Goal: Task Accomplishment & Management: Use online tool/utility

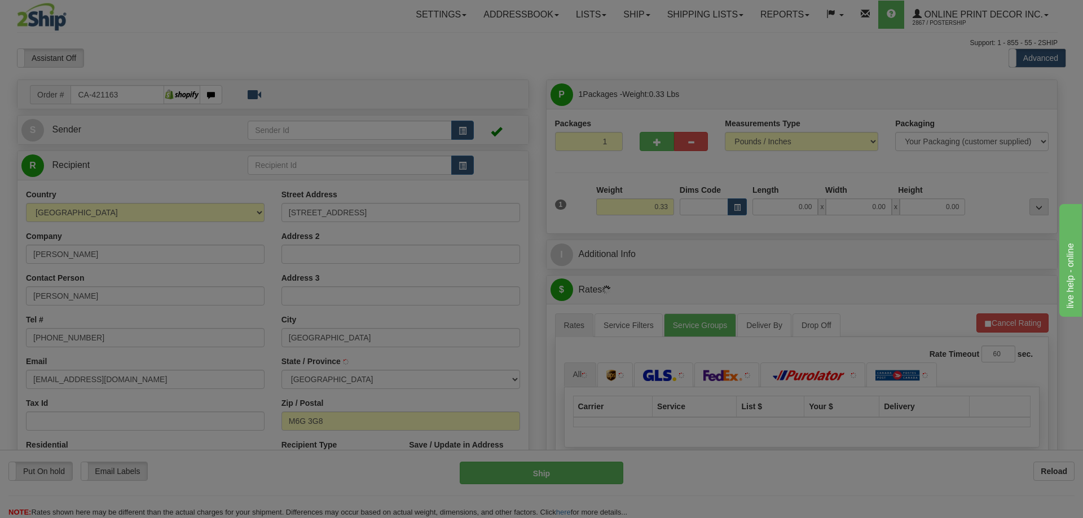
type input "TORONTO"
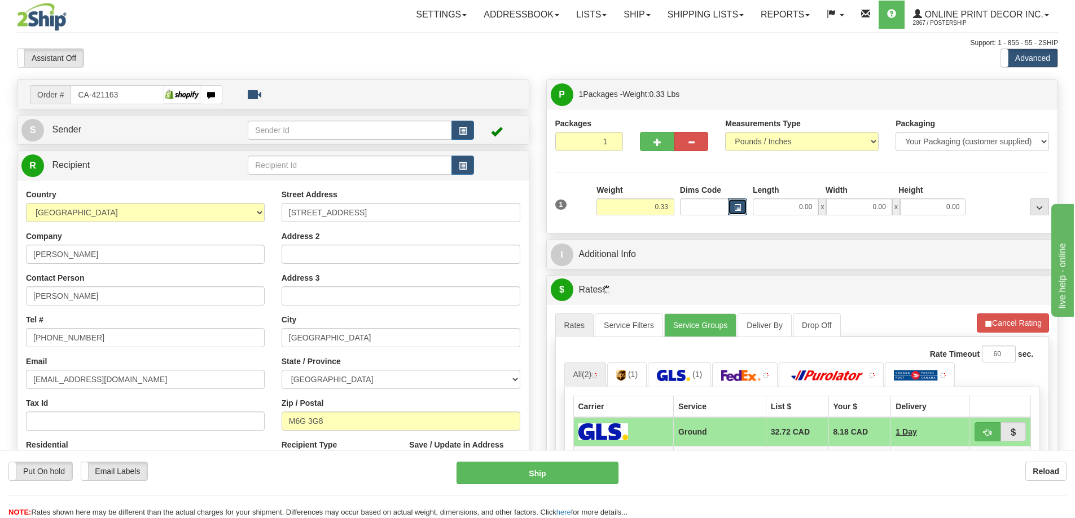
click at [738, 206] on span "button" at bounding box center [737, 208] width 7 height 6
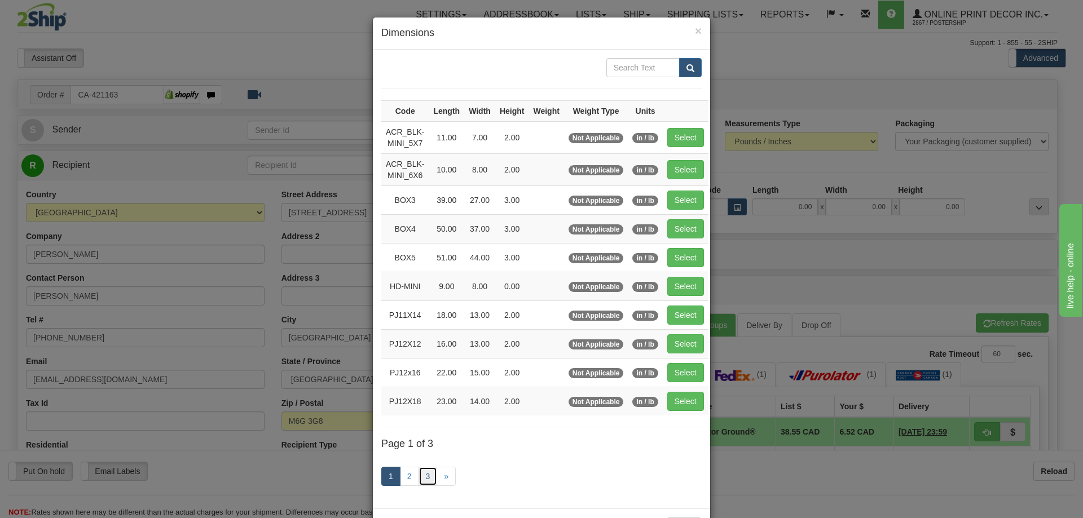
click at [420, 475] on link "3" at bounding box center [428, 476] width 19 height 19
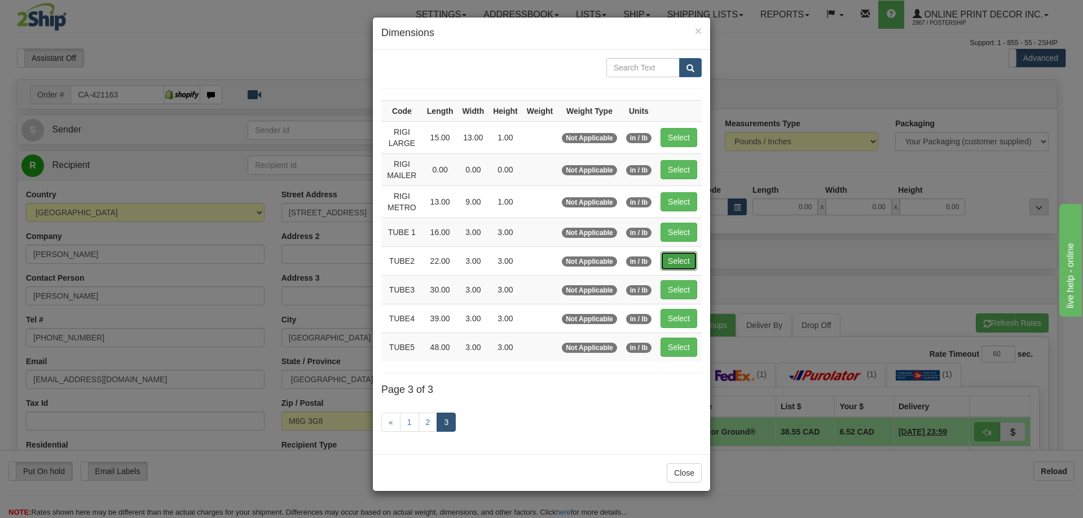
click at [676, 262] on button "Select" at bounding box center [678, 261] width 37 height 19
type input "TUBE2"
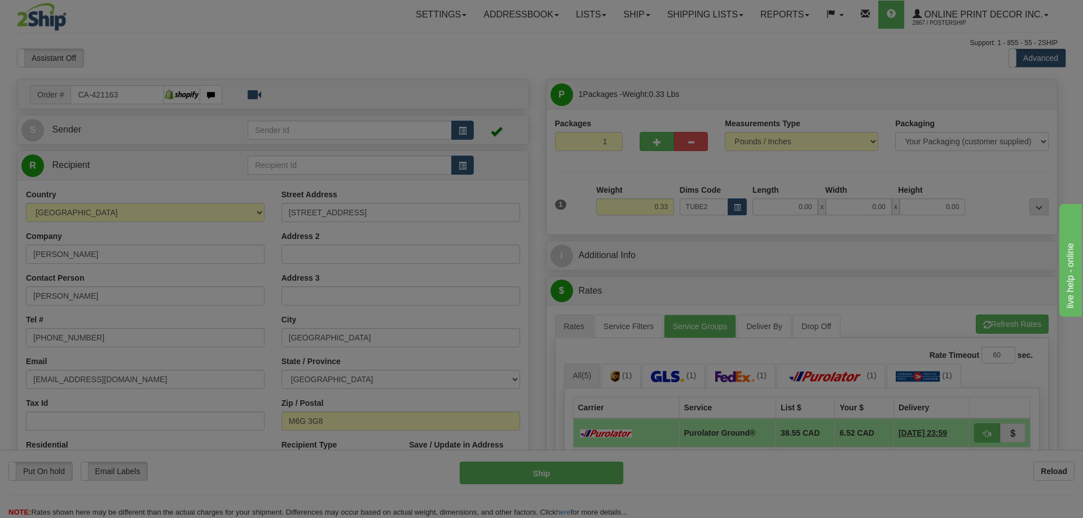
type input "22.00"
type input "3.00"
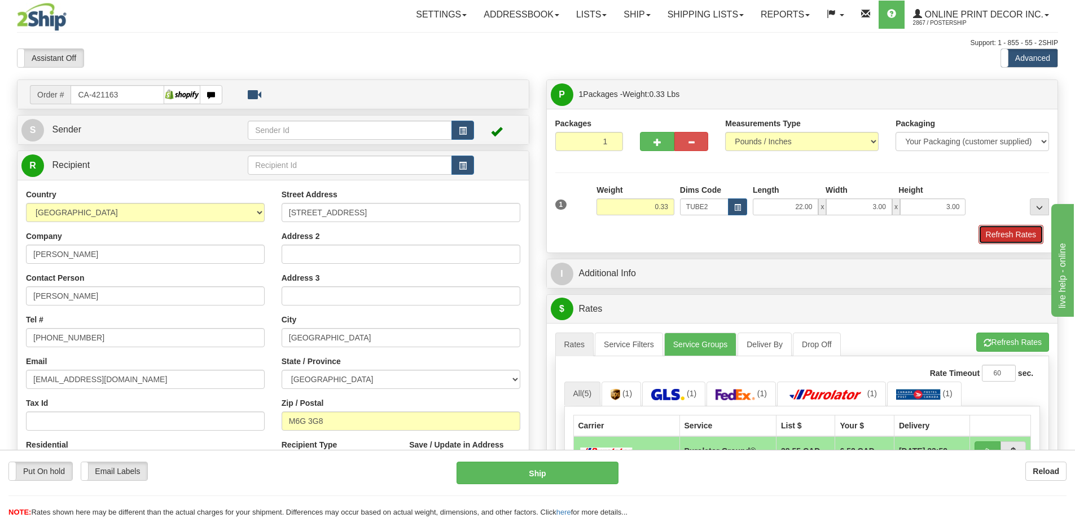
click at [1031, 232] on button "Refresh Rates" at bounding box center [1010, 234] width 65 height 19
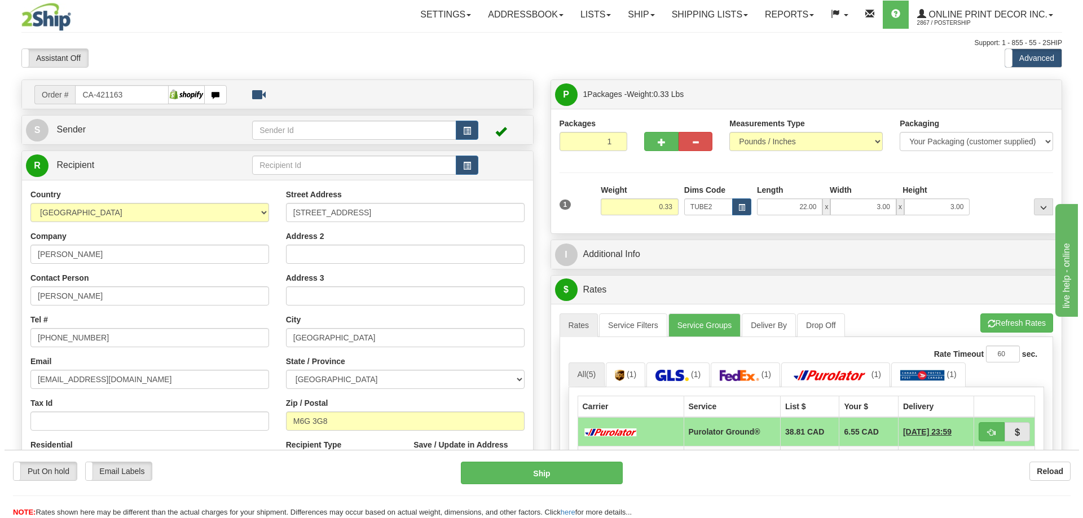
scroll to position [113, 0]
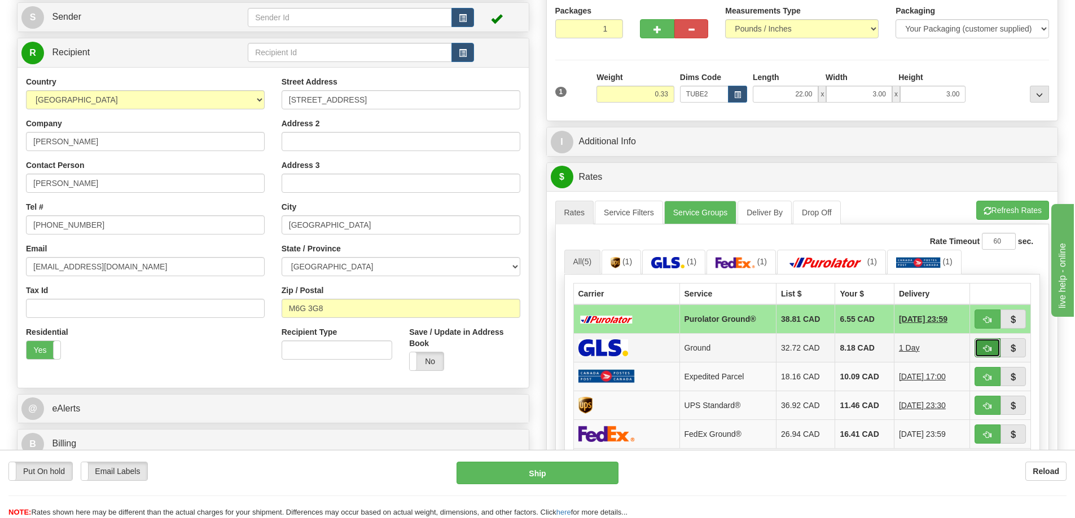
click at [990, 345] on button "button" at bounding box center [987, 347] width 26 height 19
type input "1"
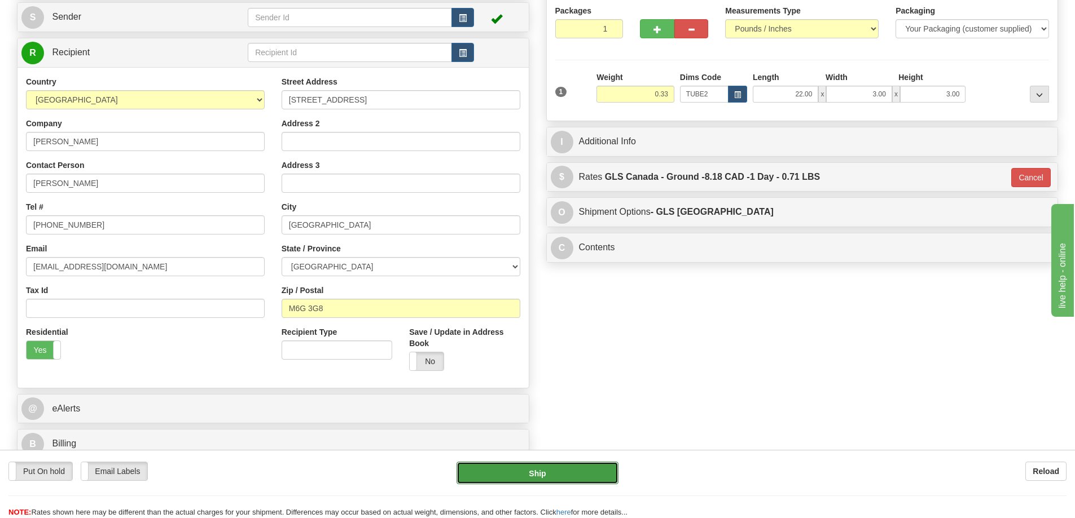
click at [561, 470] on button "Ship" at bounding box center [537, 473] width 162 height 23
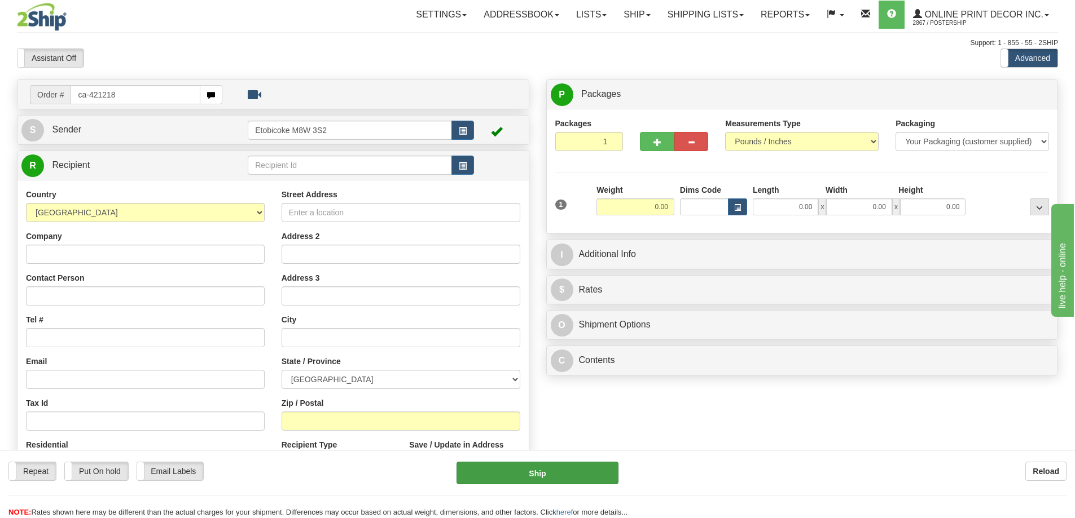
type input "ca-421218"
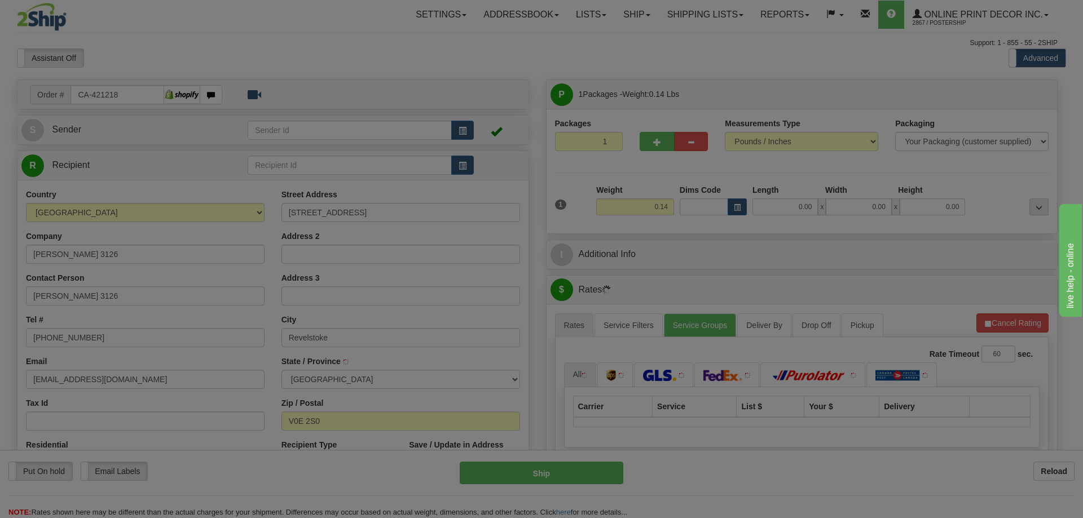
type input "REVELSTOKE"
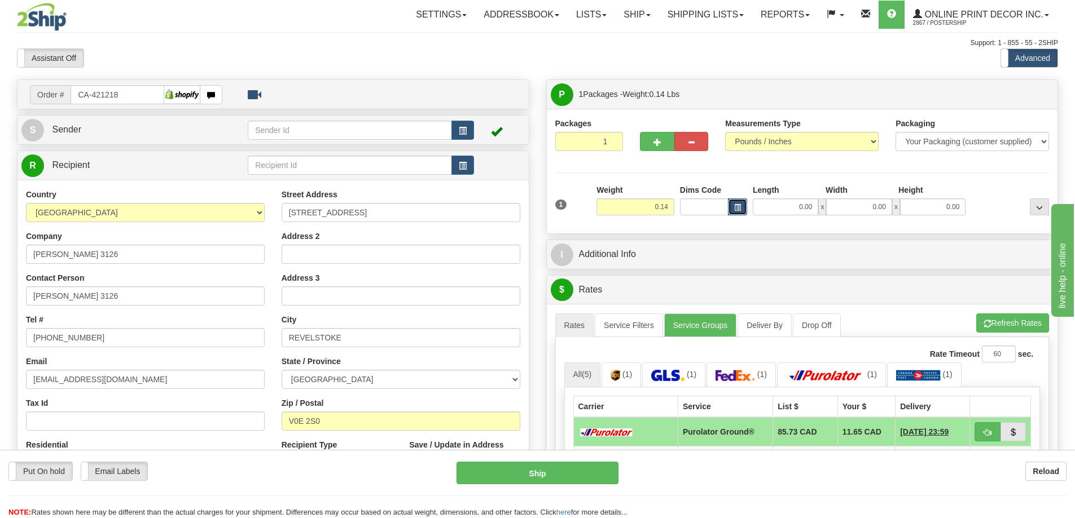
click at [736, 205] on span "button" at bounding box center [737, 208] width 7 height 6
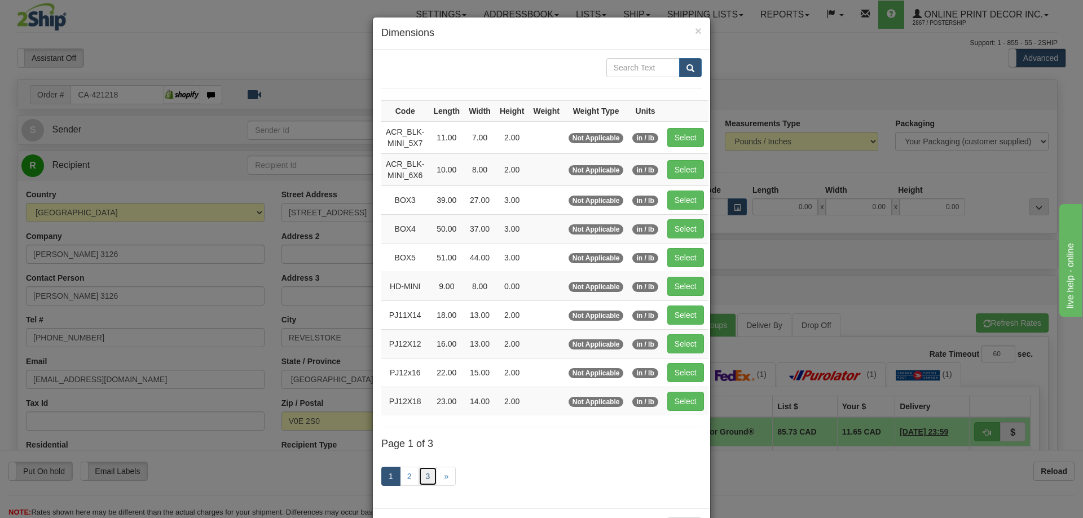
click at [419, 473] on link "3" at bounding box center [428, 476] width 19 height 19
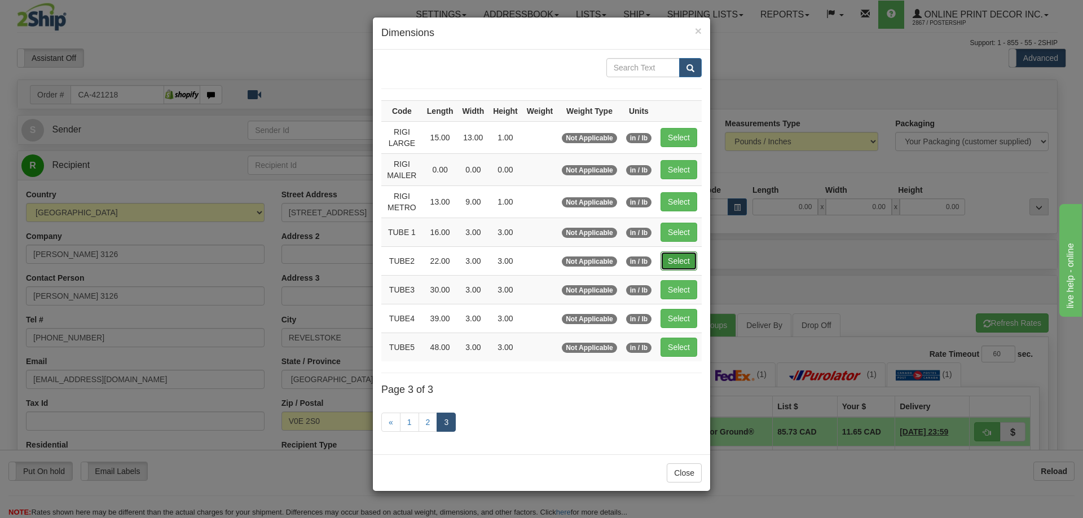
click at [675, 253] on button "Select" at bounding box center [678, 261] width 37 height 19
type input "TUBE2"
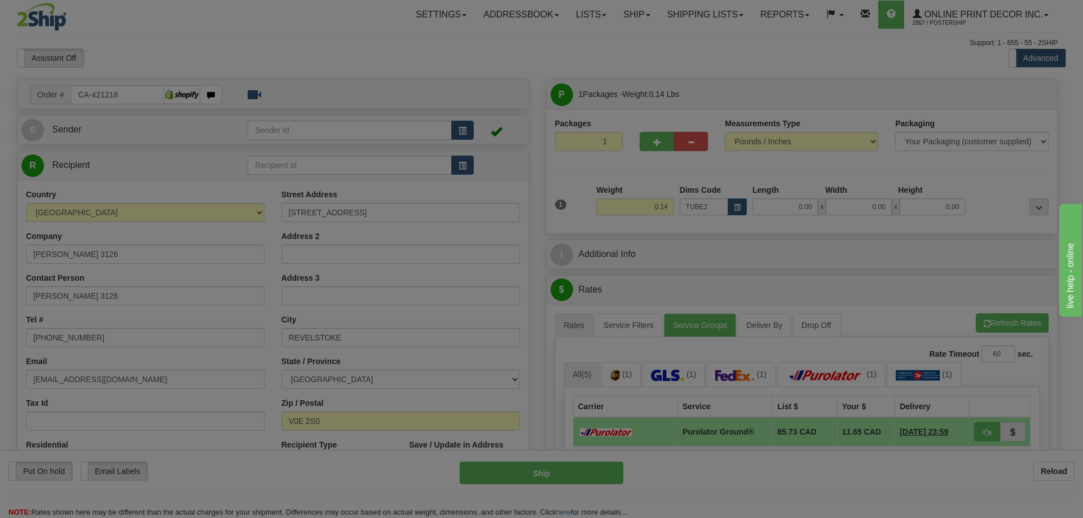
type input "22.00"
type input "3.00"
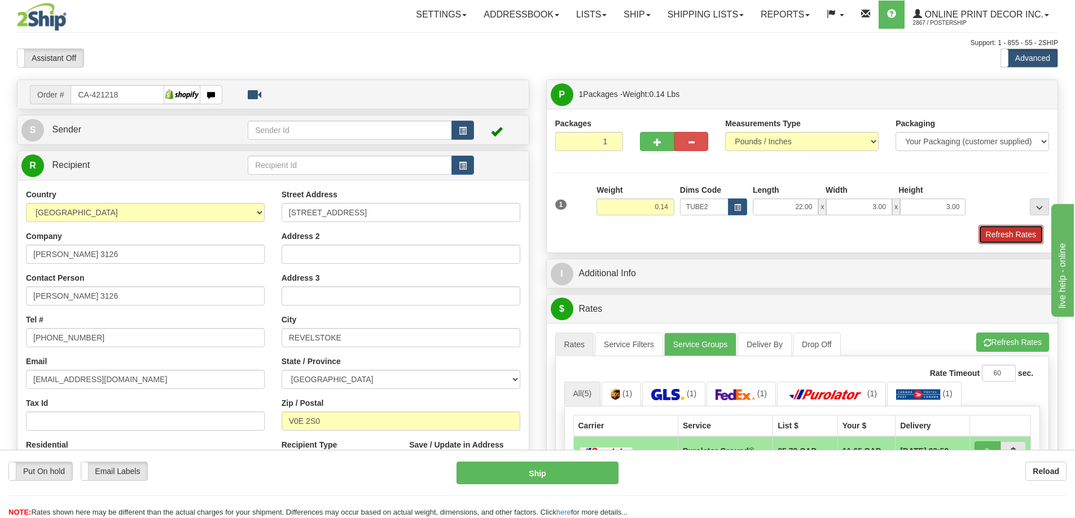
click at [1006, 233] on button "Refresh Rates" at bounding box center [1010, 234] width 65 height 19
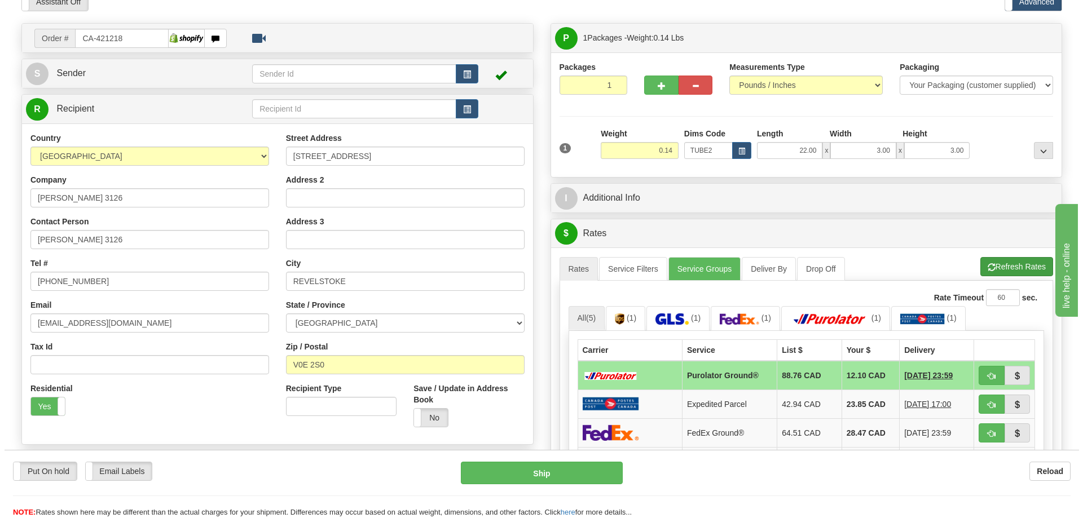
scroll to position [113, 0]
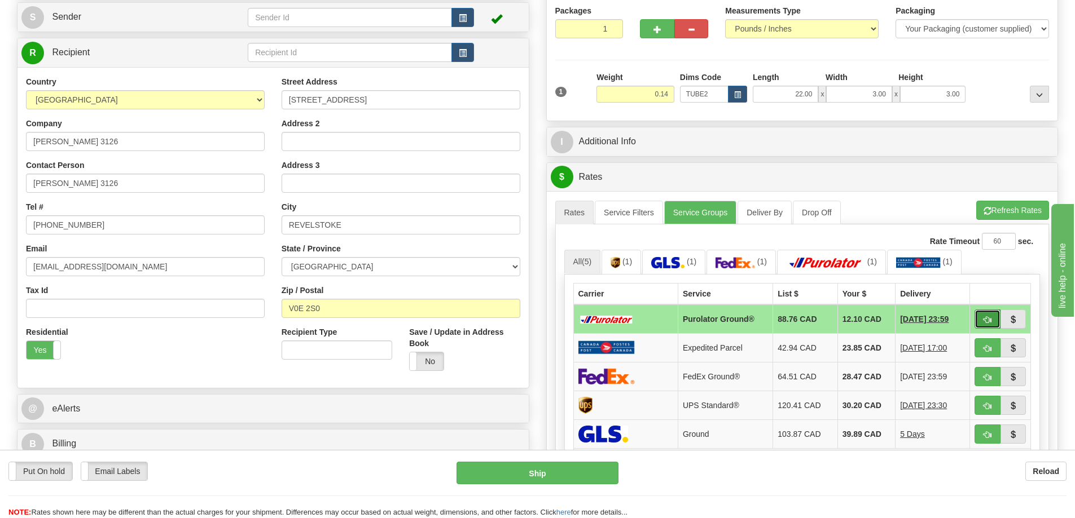
click at [987, 314] on button "button" at bounding box center [987, 319] width 26 height 19
type input "260"
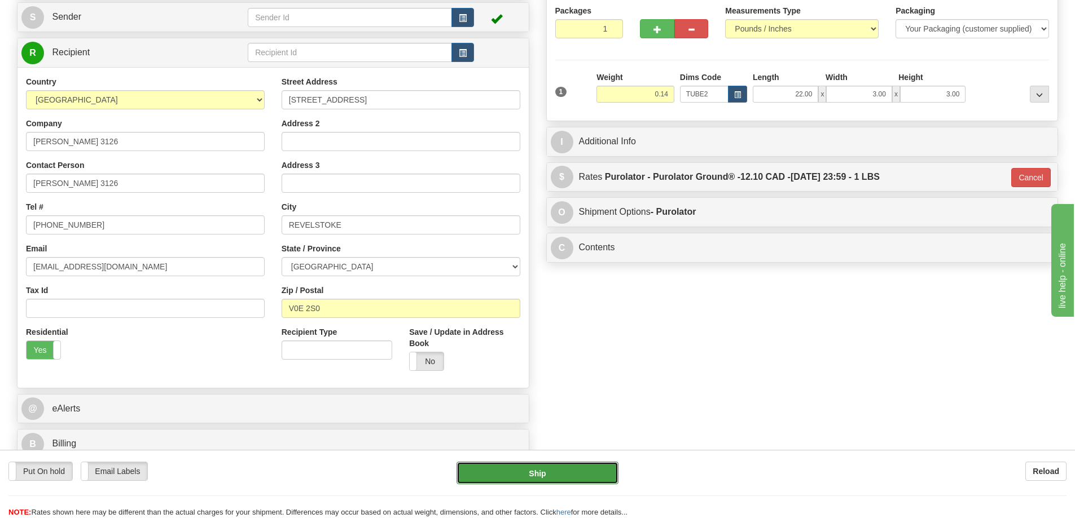
click at [584, 463] on button "Ship" at bounding box center [537, 473] width 162 height 23
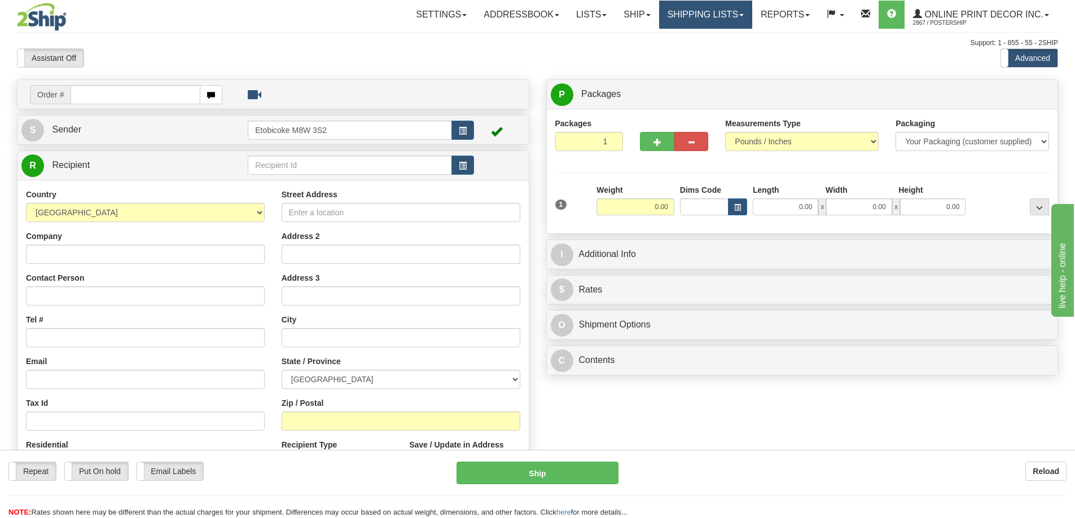
click at [701, 14] on link "Shipping lists" at bounding box center [705, 15] width 93 height 28
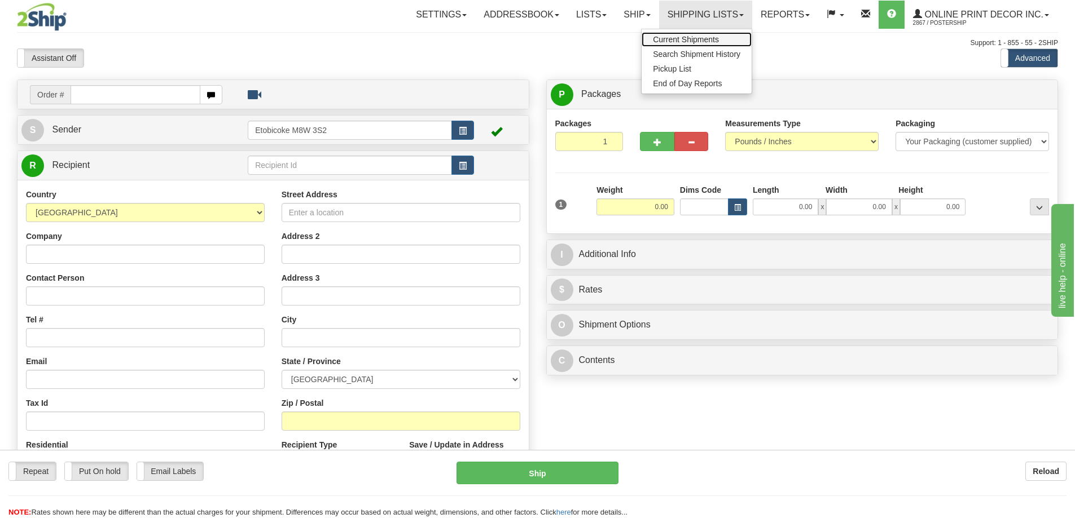
click at [680, 41] on span "Current Shipments" at bounding box center [686, 39] width 66 height 9
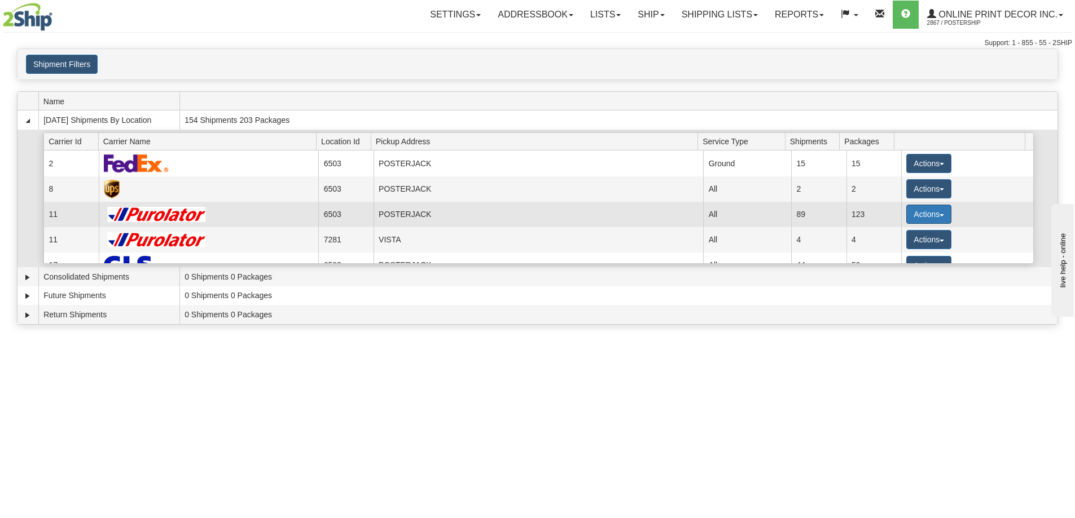
click at [928, 206] on button "Actions" at bounding box center [928, 214] width 45 height 19
click at [893, 234] on span "Details" at bounding box center [886, 235] width 30 height 8
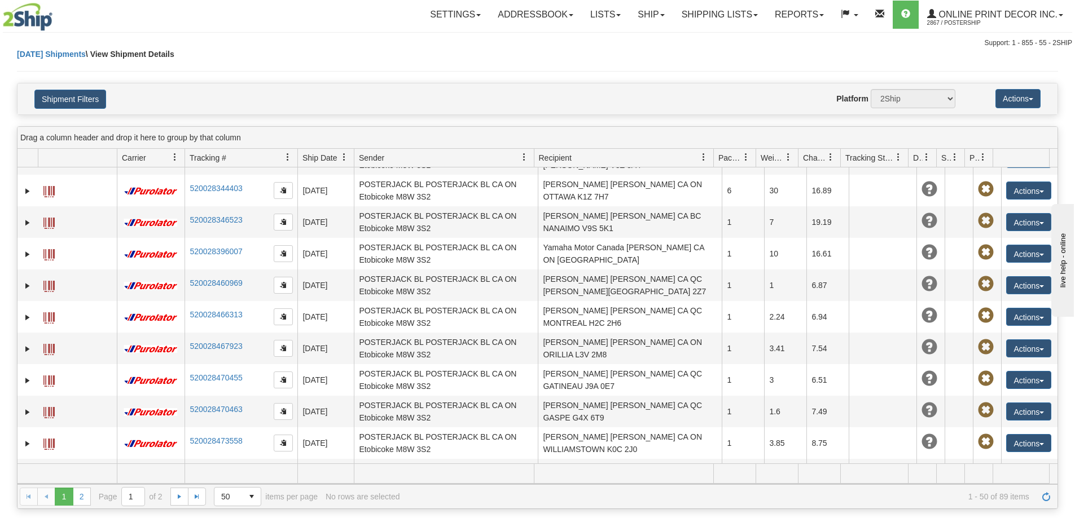
scroll to position [1283, 0]
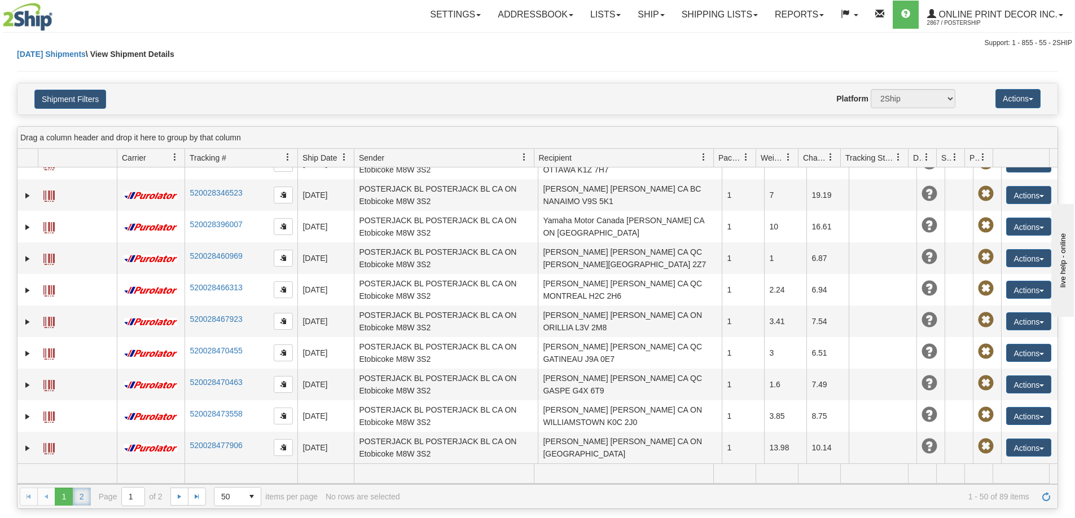
click at [82, 494] on link "2" at bounding box center [82, 497] width 18 height 18
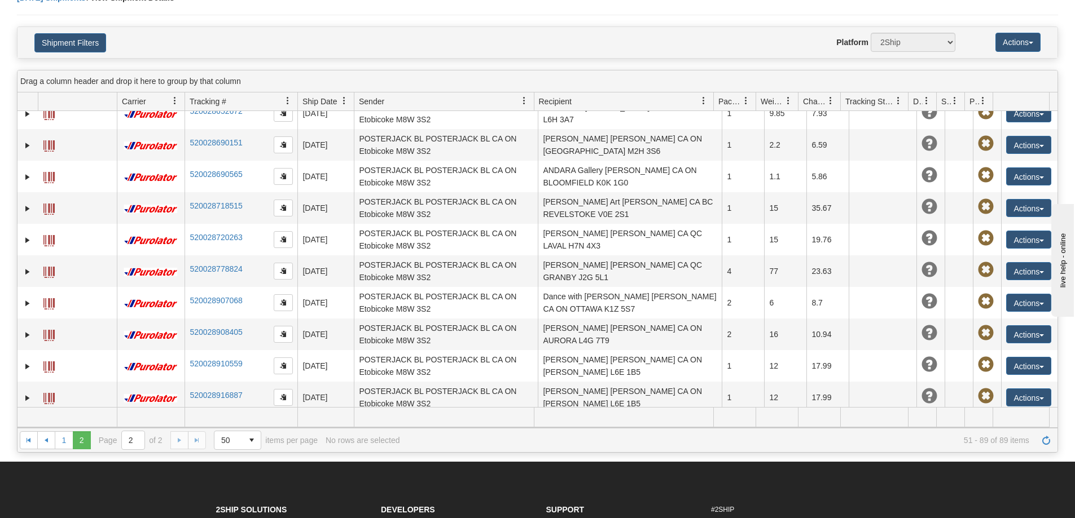
scroll to position [113, 0]
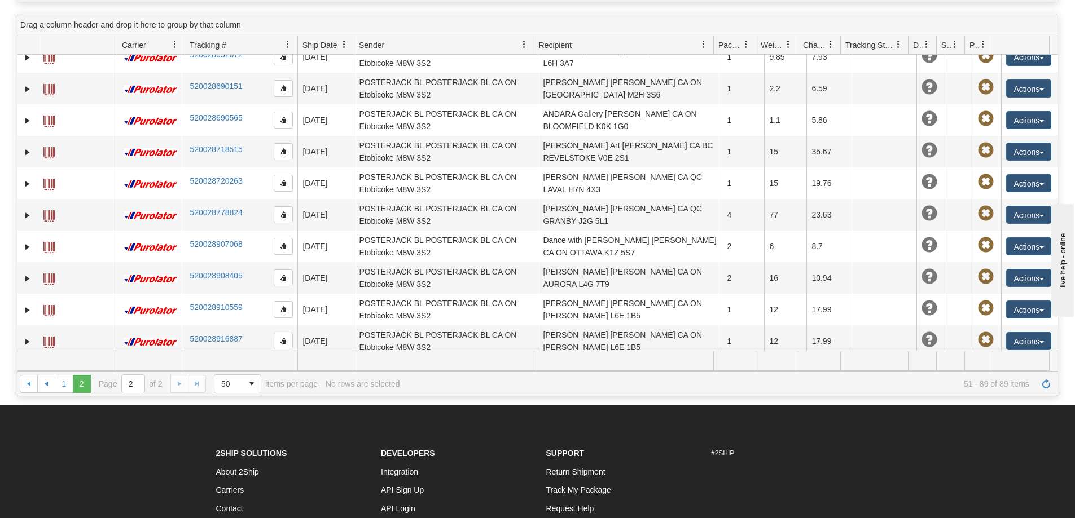
click at [42, 357] on td at bounding box center [77, 373] width 79 height 32
click at [43, 357] on td at bounding box center [77, 373] width 79 height 32
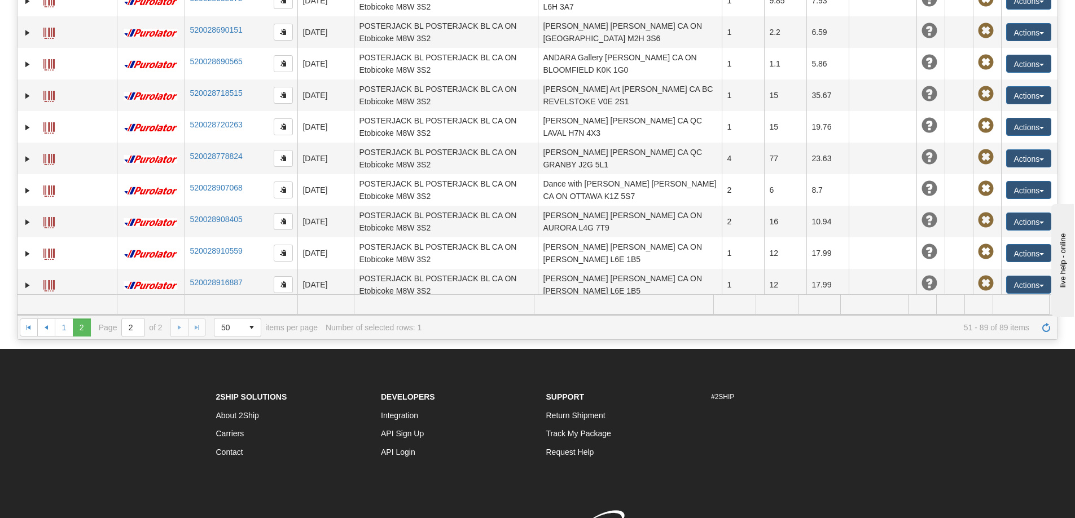
click at [50, 312] on span at bounding box center [48, 317] width 11 height 11
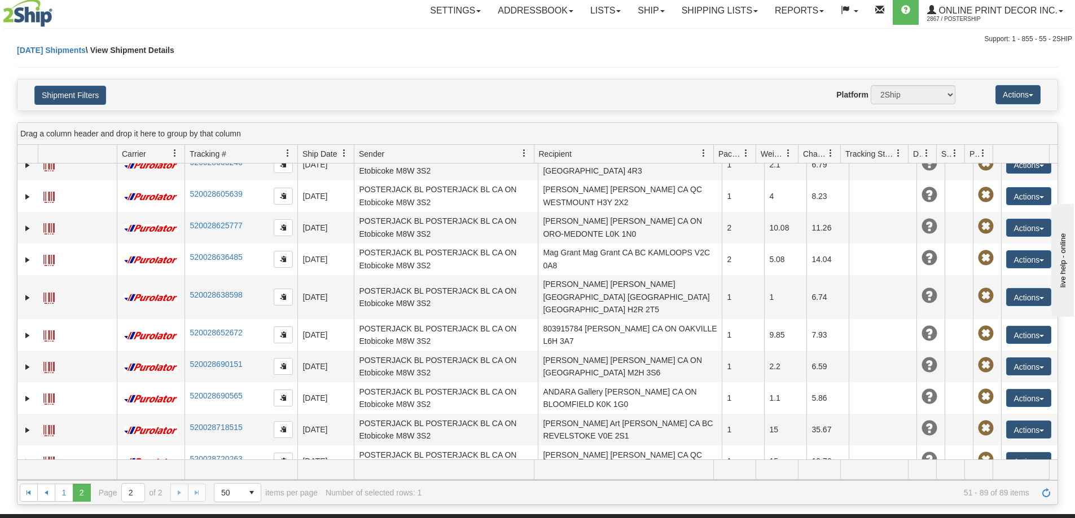
scroll to position [0, 0]
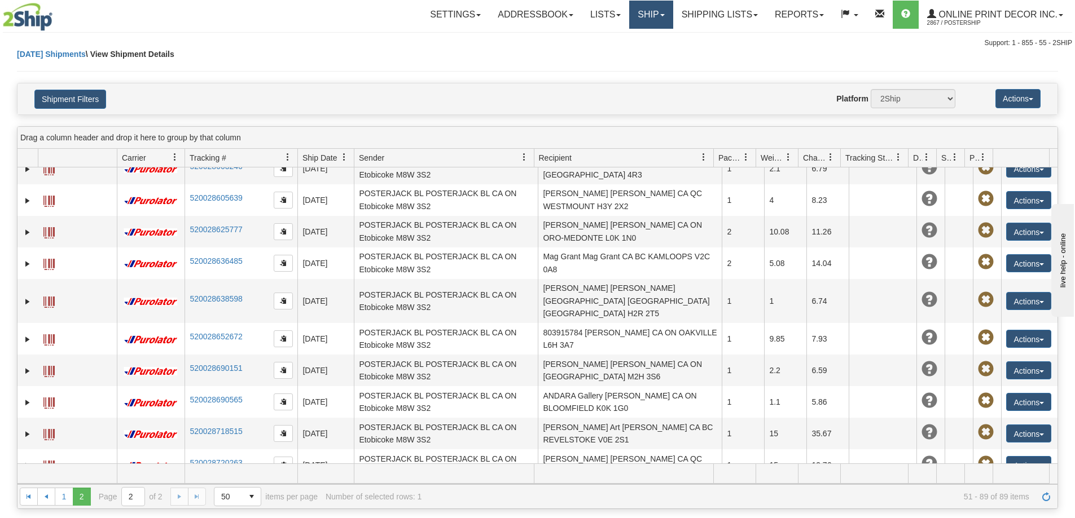
click at [649, 9] on link "Ship" at bounding box center [650, 15] width 43 height 28
click at [604, 39] on span "Ship Screen" at bounding box center [603, 39] width 43 height 9
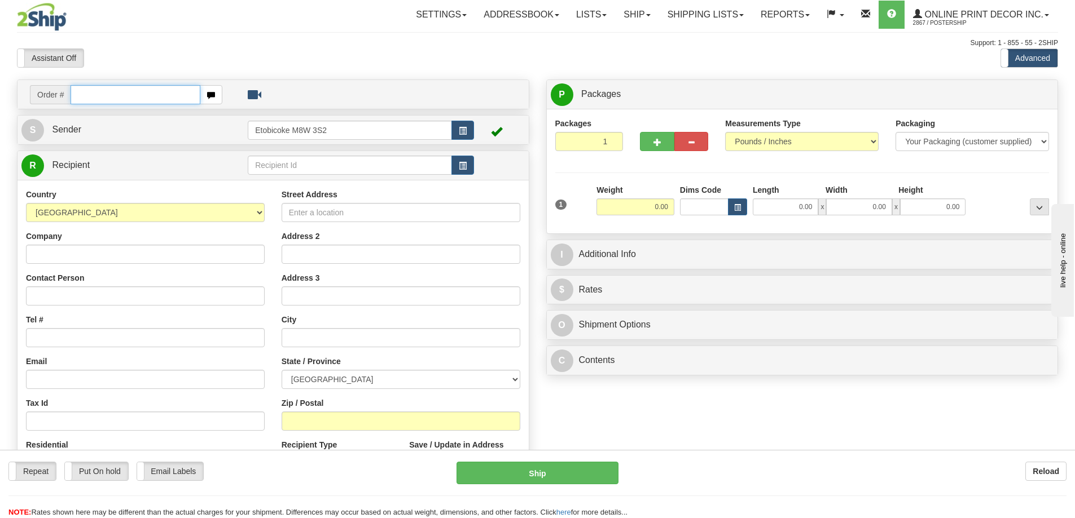
click at [101, 96] on input "text" at bounding box center [136, 94] width 130 height 19
type input "ca-421231"
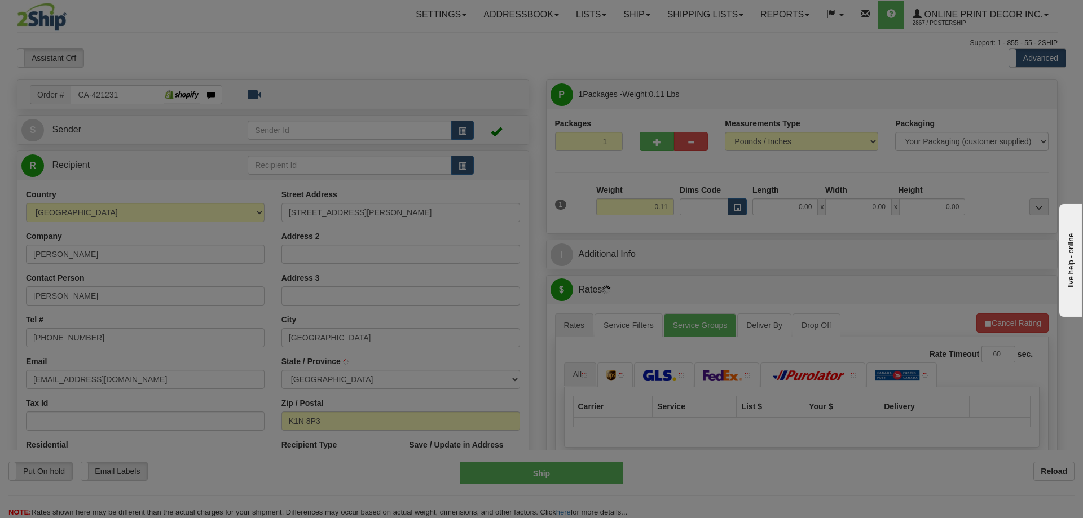
type input "[GEOGRAPHIC_DATA]"
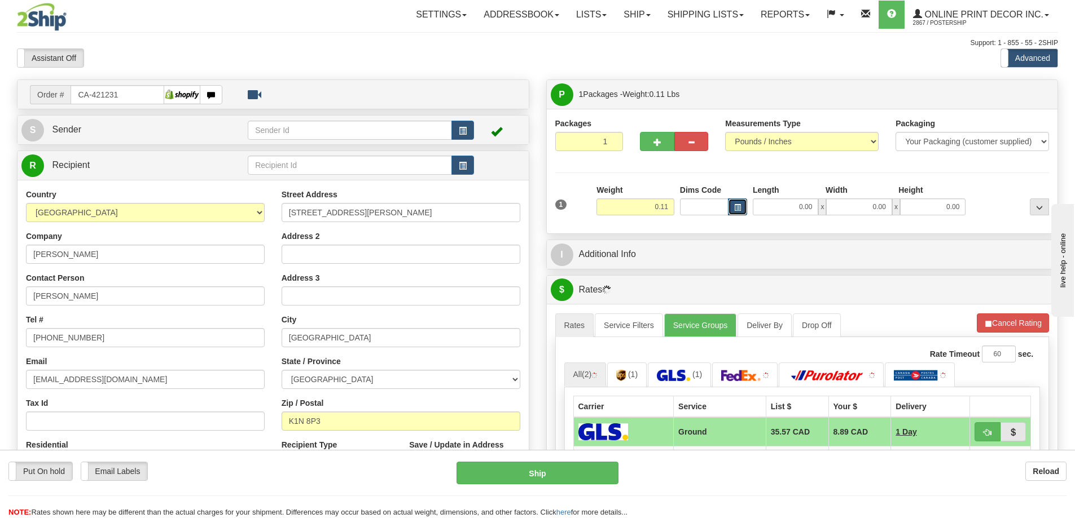
click at [738, 208] on span "button" at bounding box center [737, 208] width 7 height 6
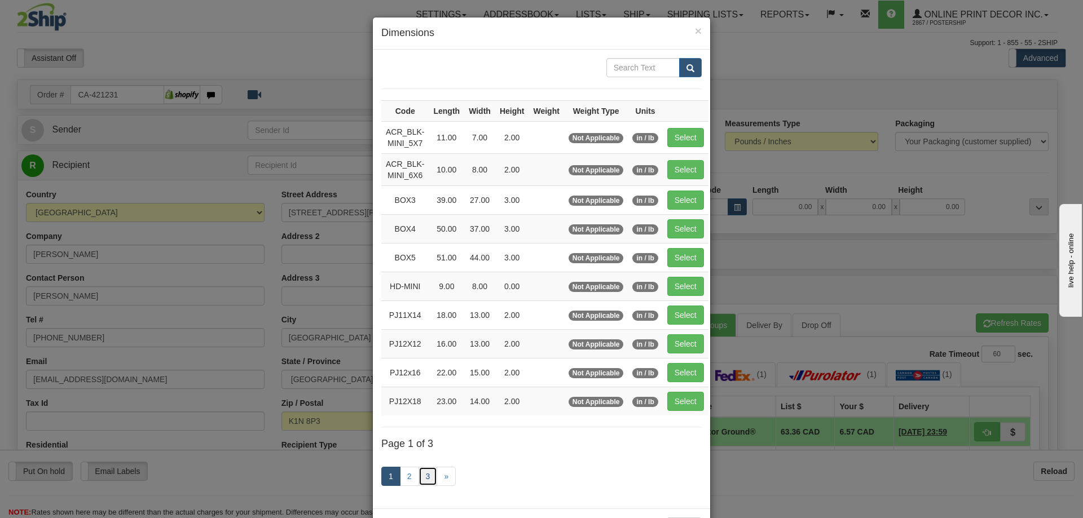
click at [419, 471] on link "3" at bounding box center [428, 476] width 19 height 19
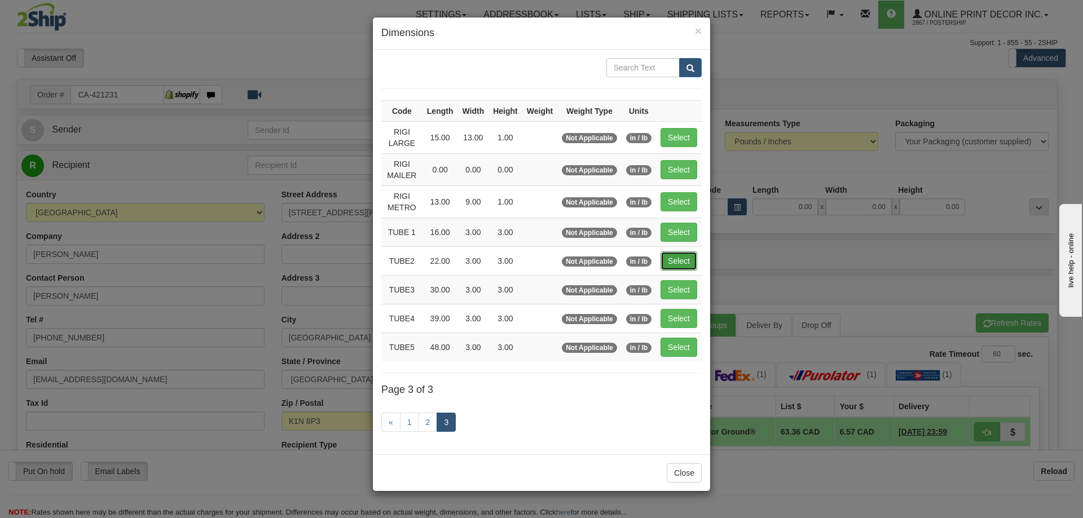
click at [682, 262] on button "Select" at bounding box center [678, 261] width 37 height 19
type input "TUBE2"
type input "22.00"
type input "3.00"
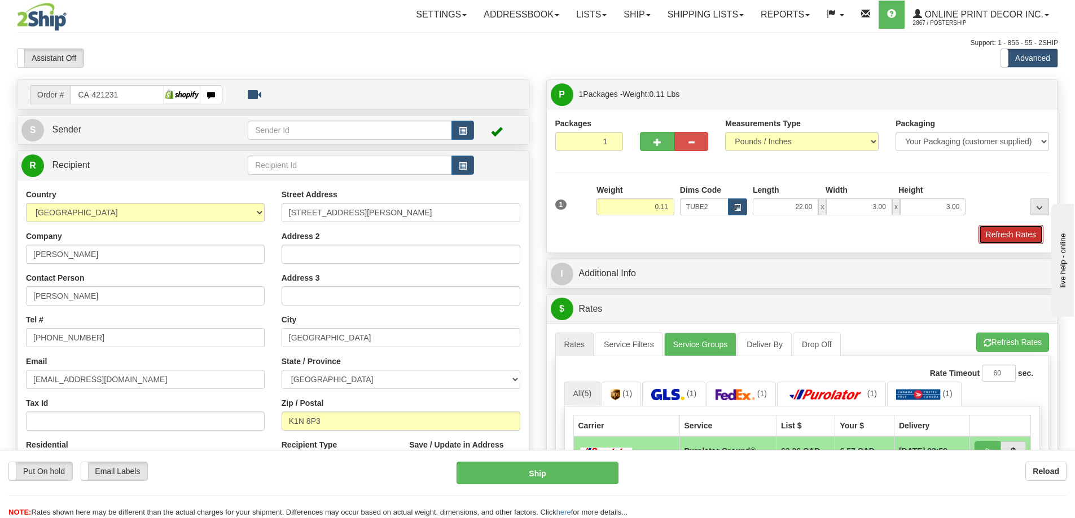
click at [999, 237] on button "Refresh Rates" at bounding box center [1010, 234] width 65 height 19
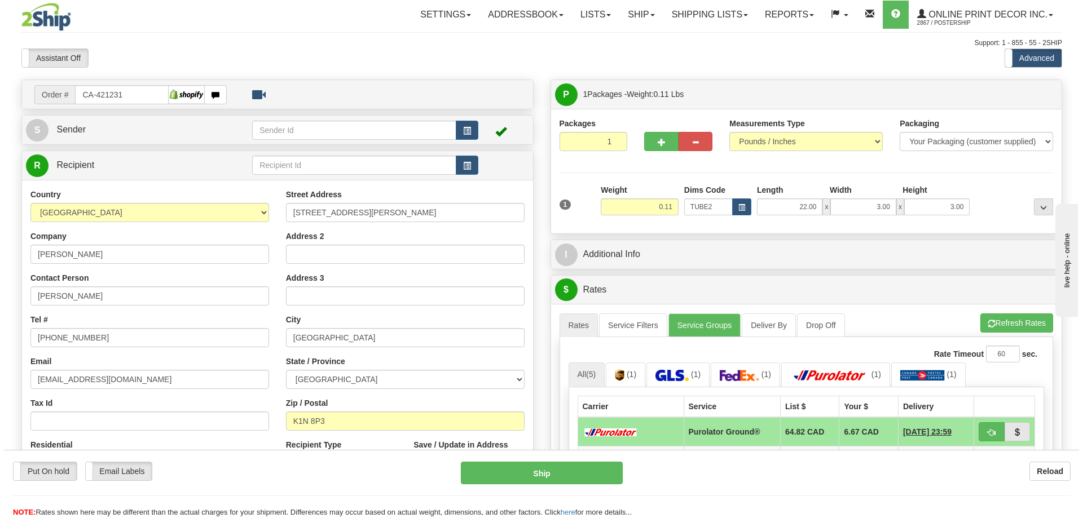
scroll to position [56, 0]
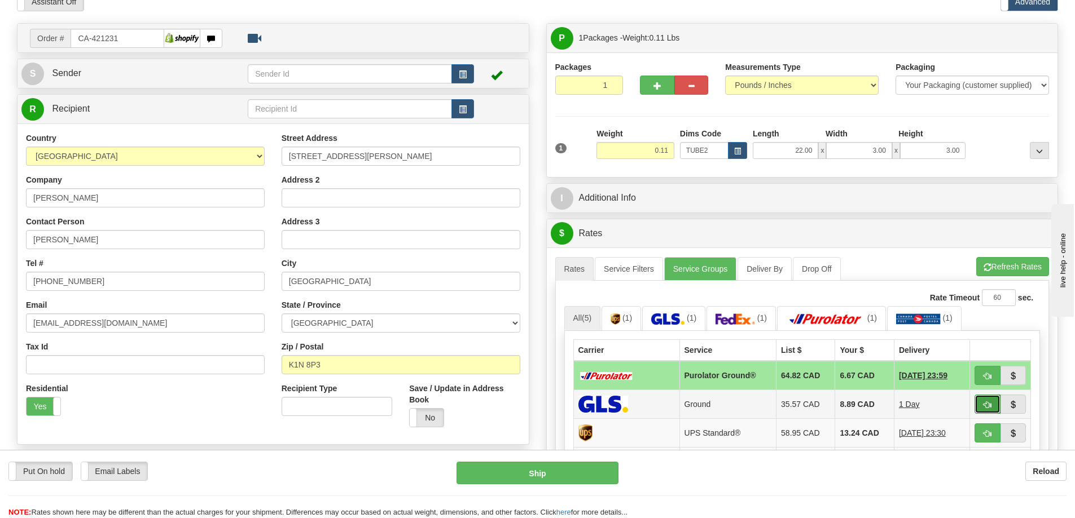
click at [994, 401] on button "button" at bounding box center [987, 404] width 26 height 19
type input "1"
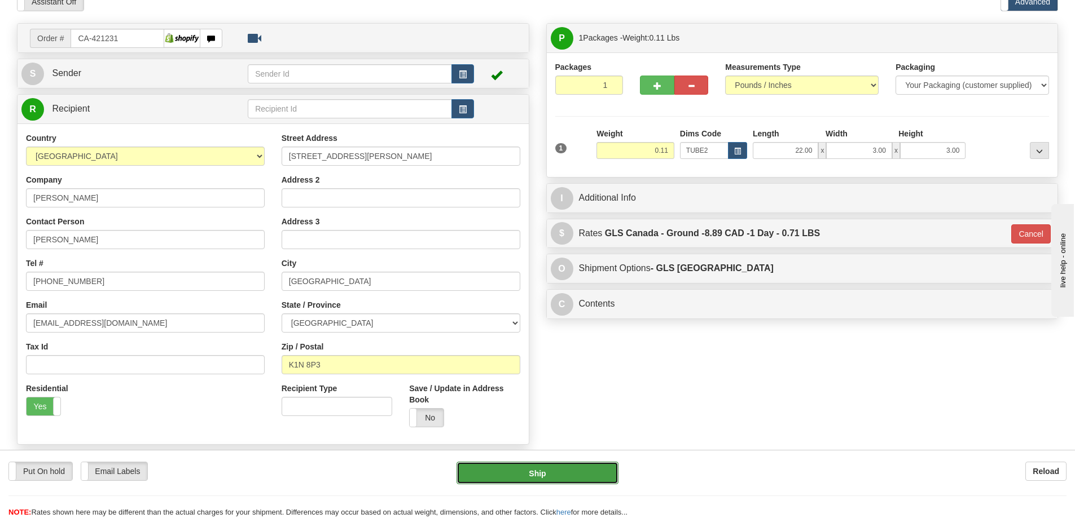
click at [597, 477] on button "Ship" at bounding box center [537, 473] width 162 height 23
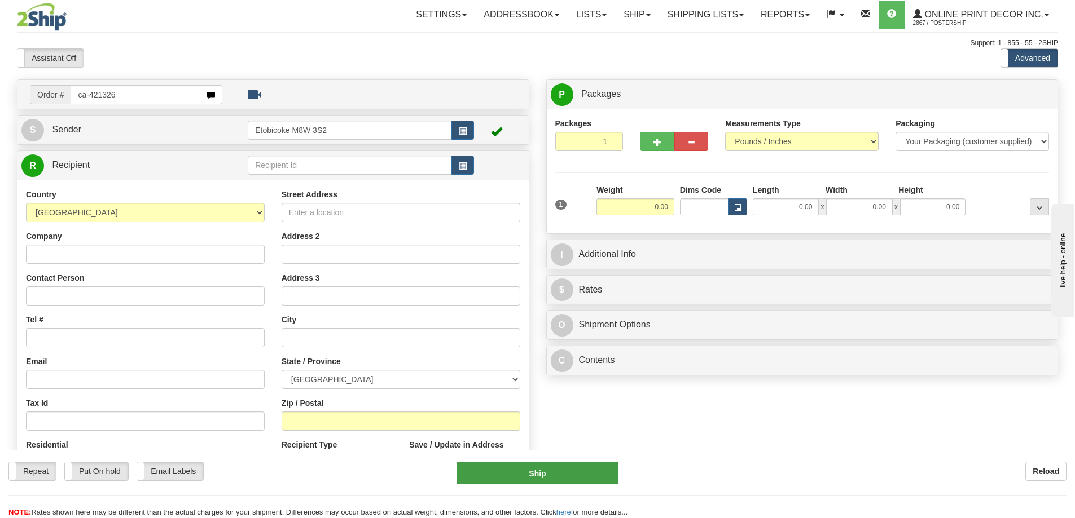
type input "ca-421326"
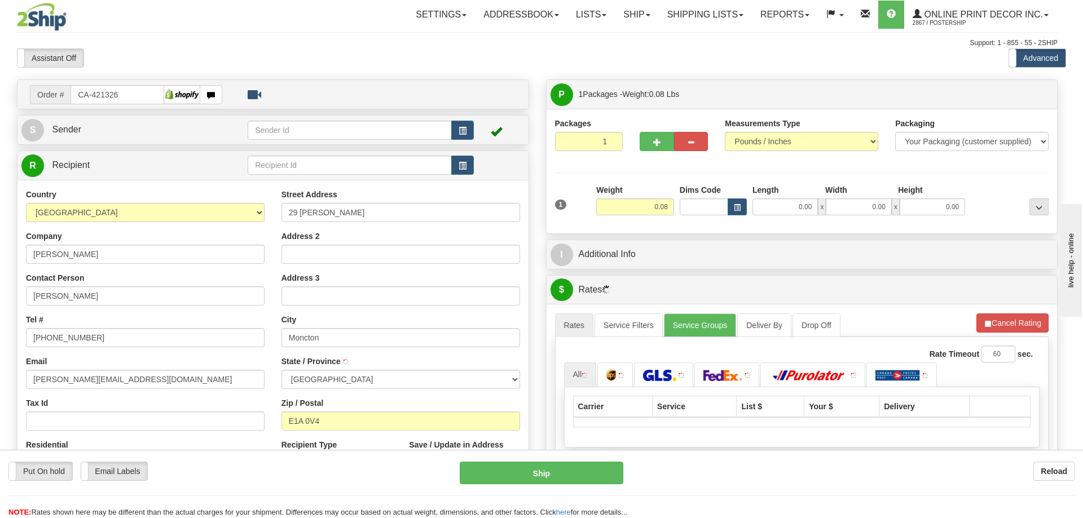
type input "MONCTON"
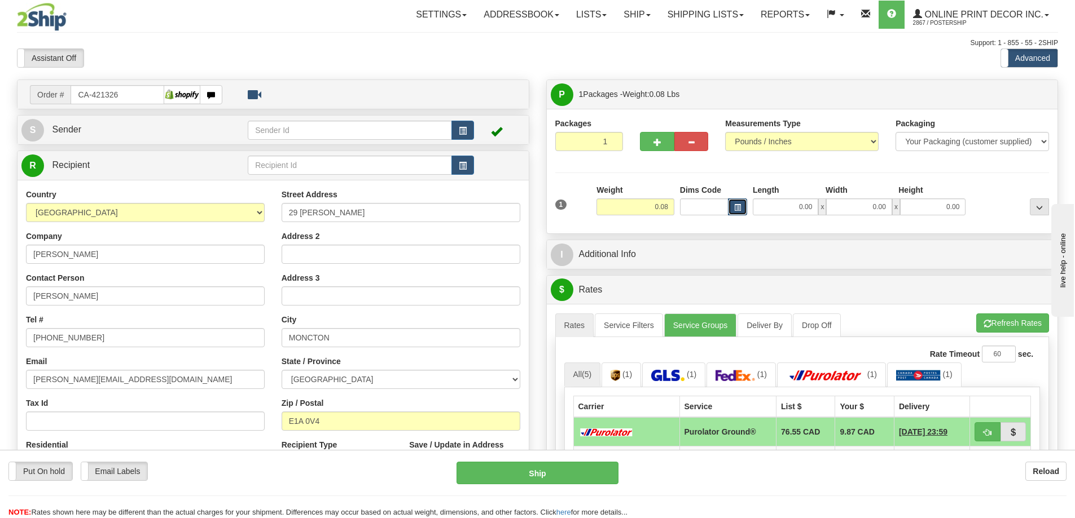
click at [739, 208] on span "button" at bounding box center [737, 208] width 7 height 6
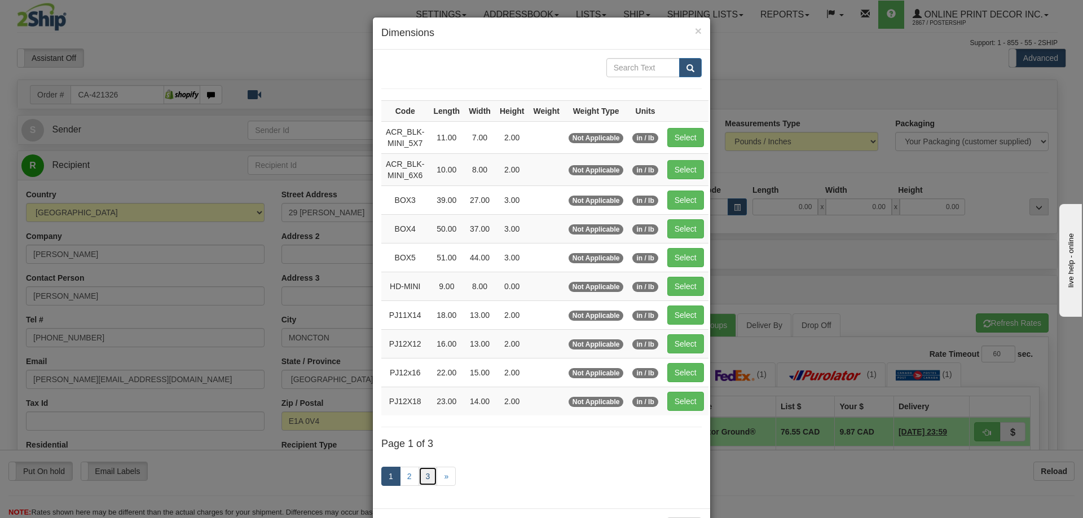
click at [423, 472] on link "3" at bounding box center [428, 476] width 19 height 19
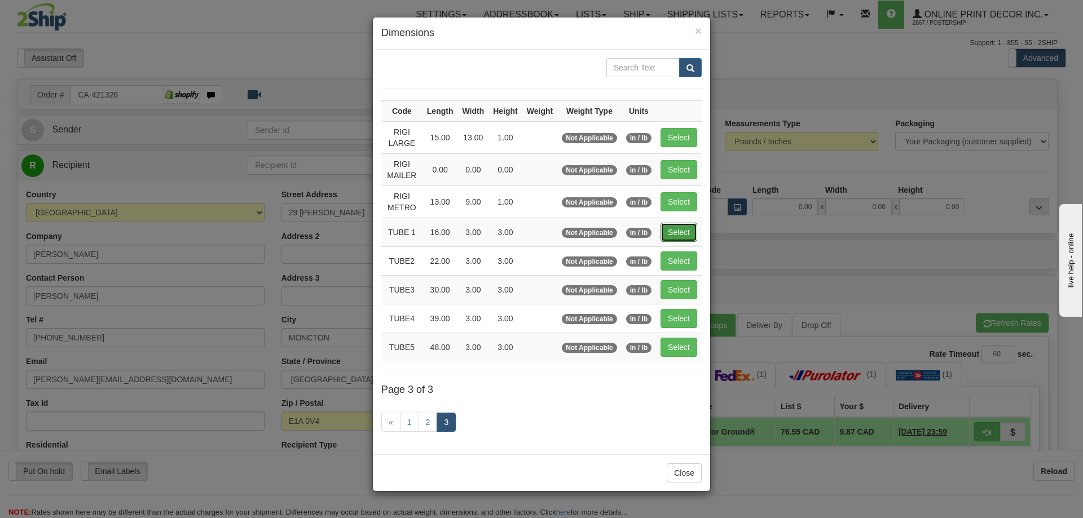
click at [675, 226] on button "Select" at bounding box center [678, 232] width 37 height 19
type input "TUBE 1"
type input "16.00"
type input "3.00"
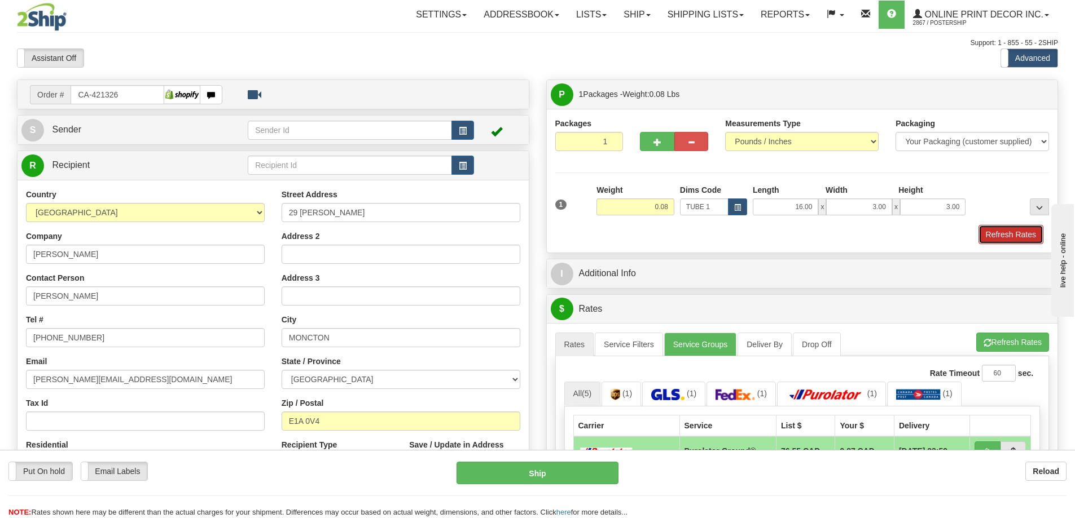
click at [999, 235] on button "Refresh Rates" at bounding box center [1010, 234] width 65 height 19
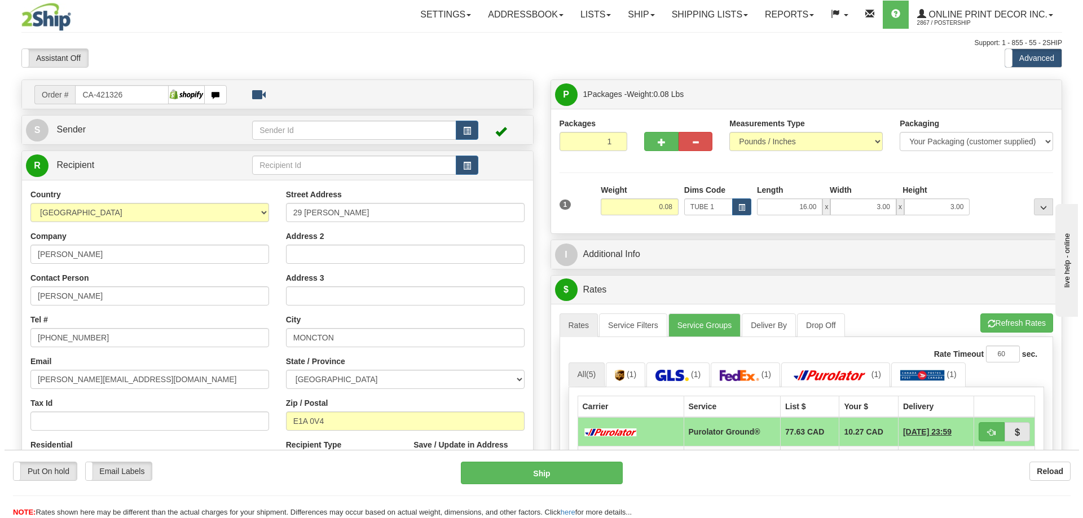
scroll to position [169, 0]
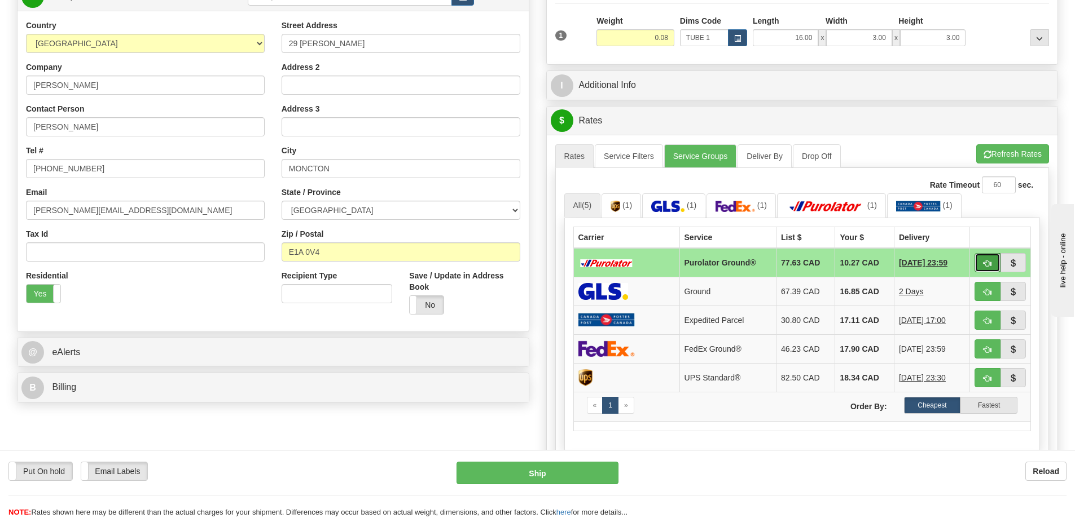
click at [989, 262] on button "button" at bounding box center [987, 262] width 26 height 19
type input "260"
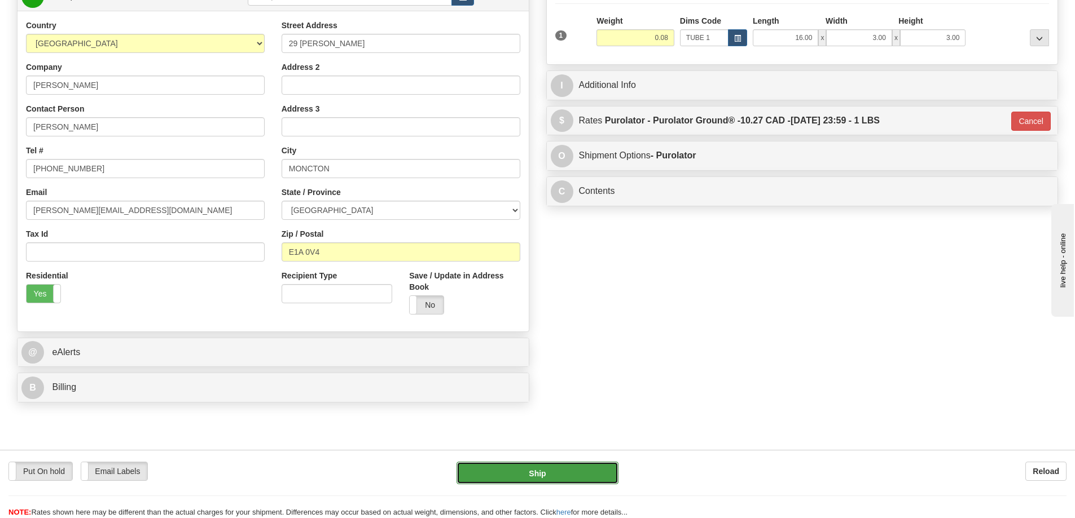
click at [595, 474] on button "Ship" at bounding box center [537, 473] width 162 height 23
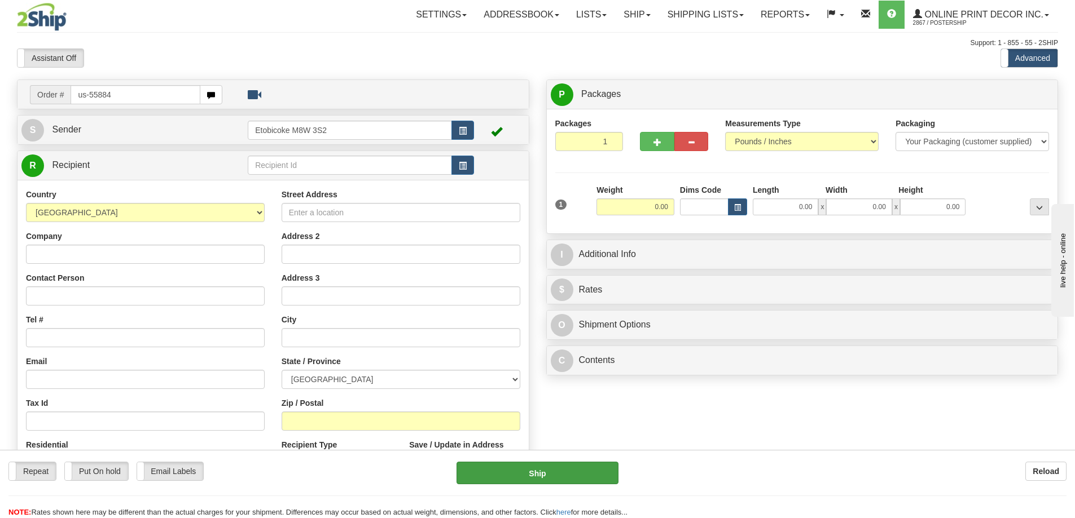
type input "us-55884"
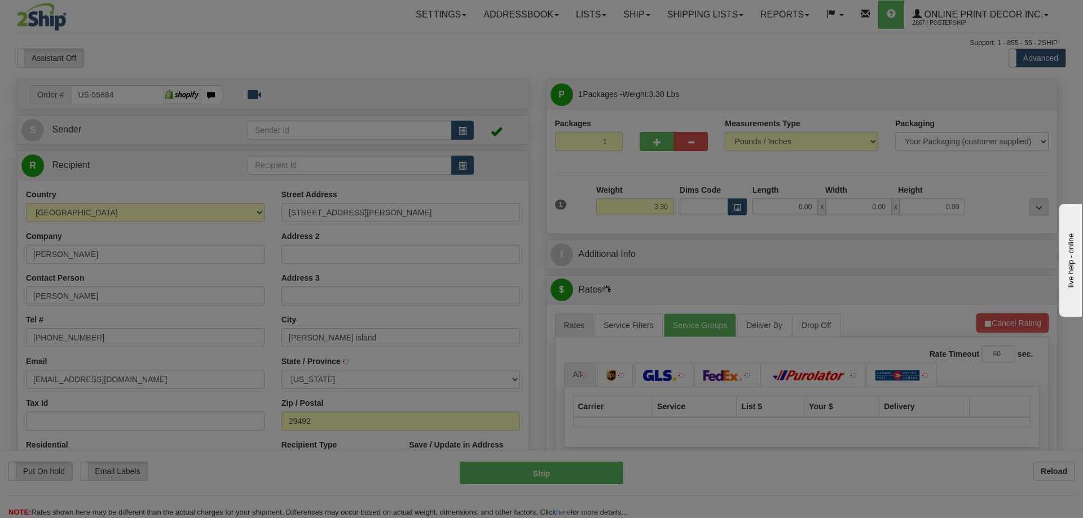
type input "[GEOGRAPHIC_DATA]"
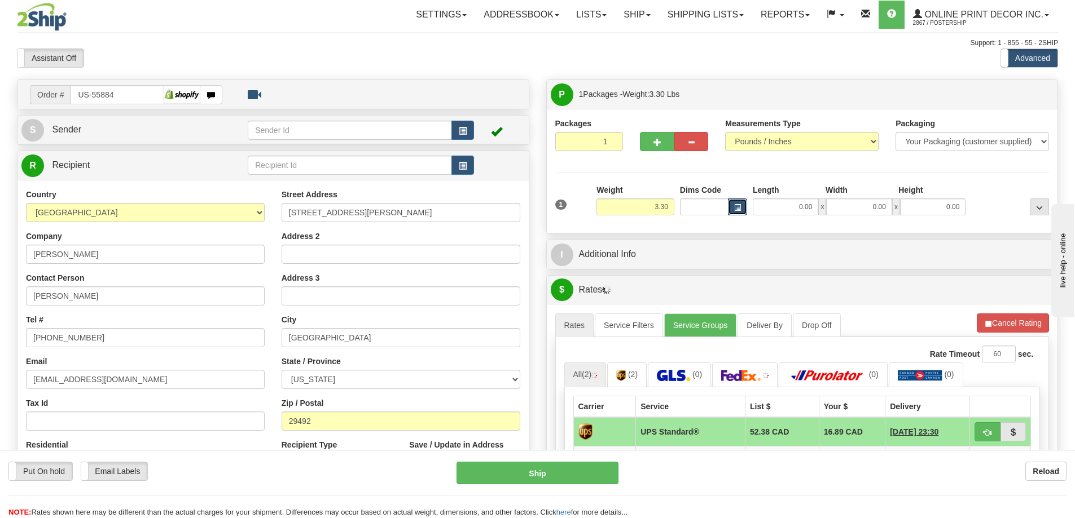
click at [737, 212] on button "button" at bounding box center [737, 207] width 19 height 17
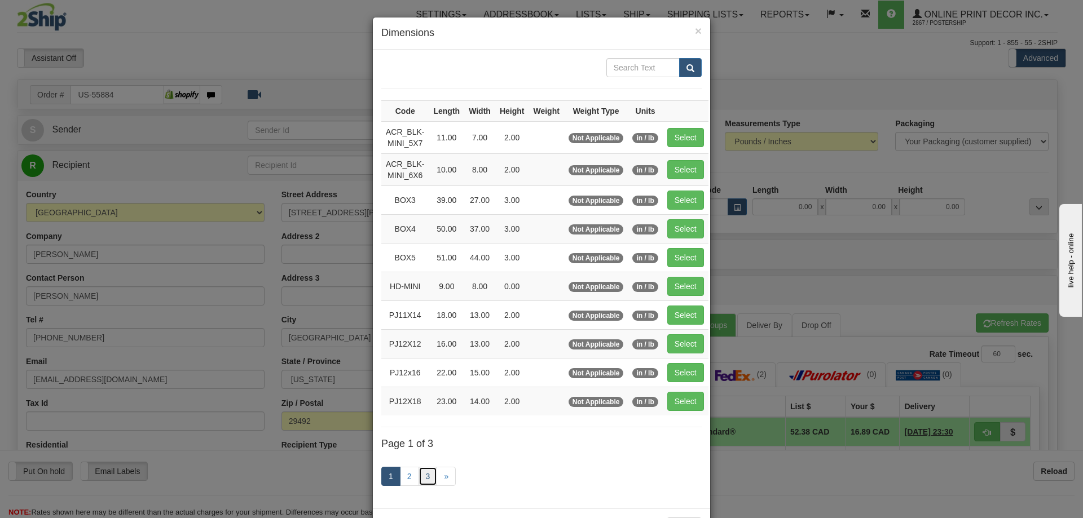
click at [426, 474] on link "3" at bounding box center [428, 476] width 19 height 19
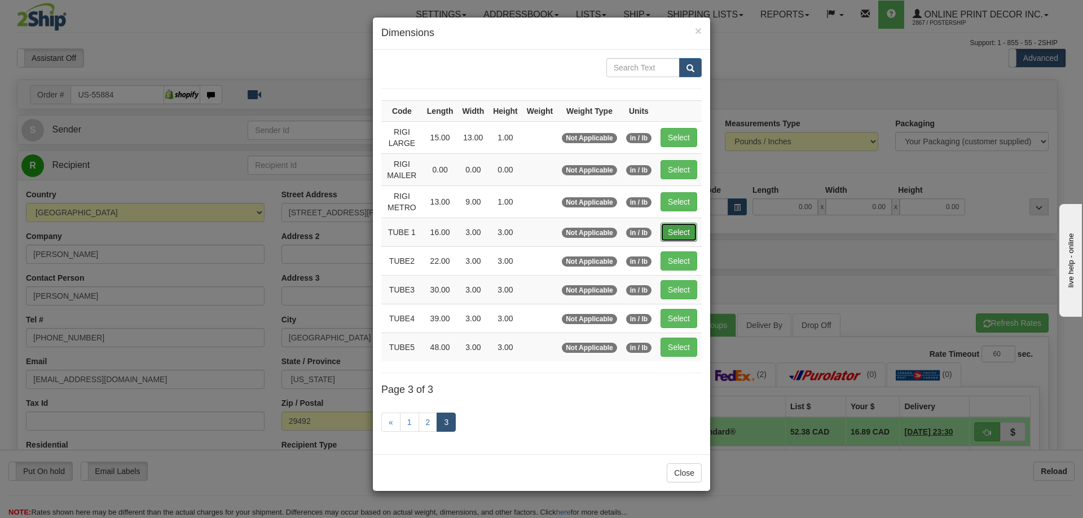
click at [681, 226] on button "Select" at bounding box center [678, 232] width 37 height 19
type input "TUBE 1"
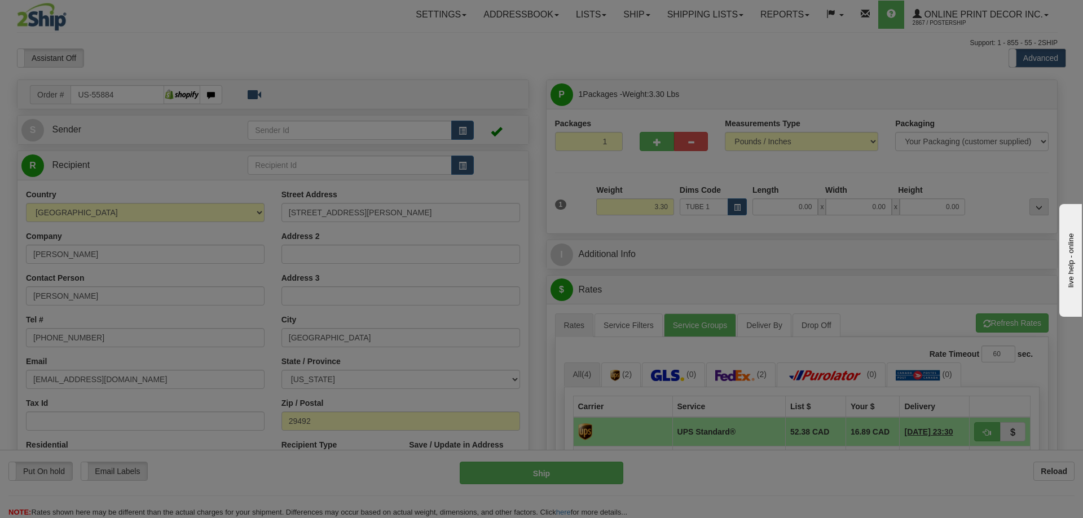
type input "16.00"
type input "3.00"
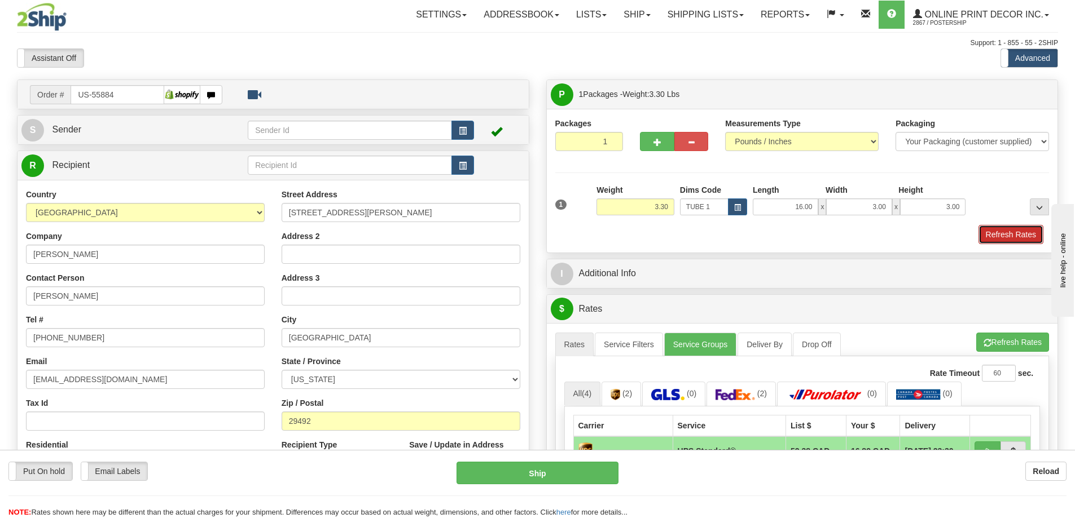
click at [984, 232] on button "Refresh Rates" at bounding box center [1010, 234] width 65 height 19
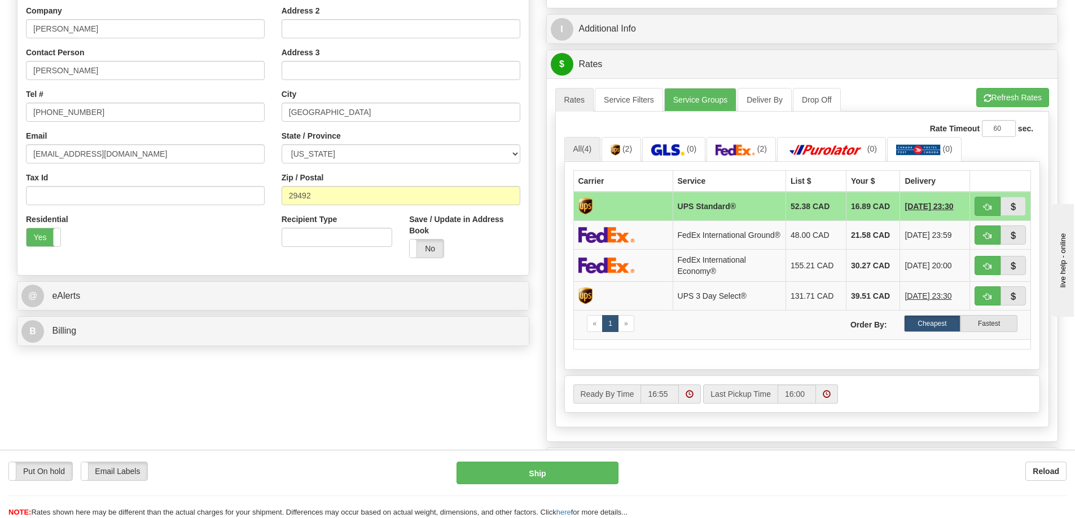
scroll to position [395, 0]
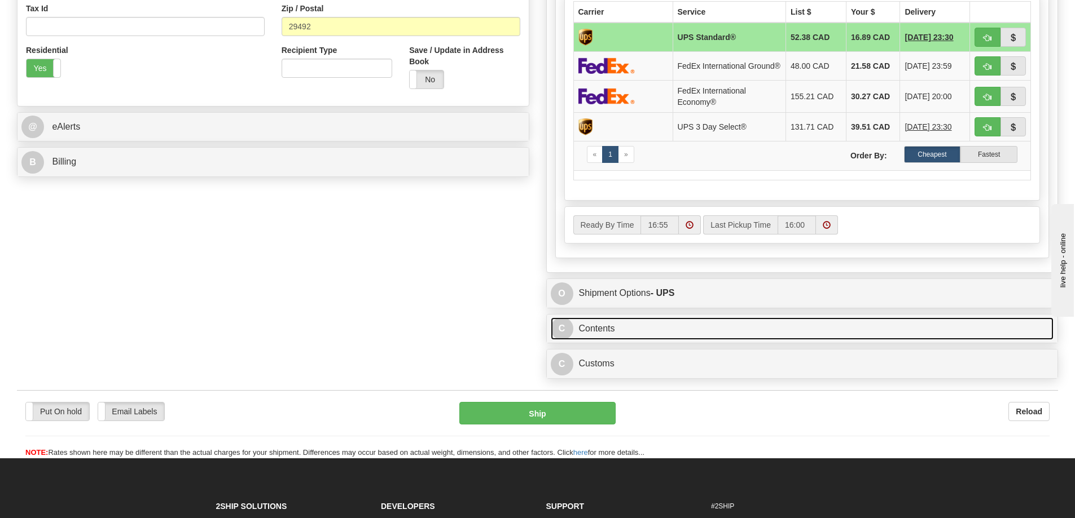
click at [743, 337] on link "C Contents" at bounding box center [802, 329] width 503 height 23
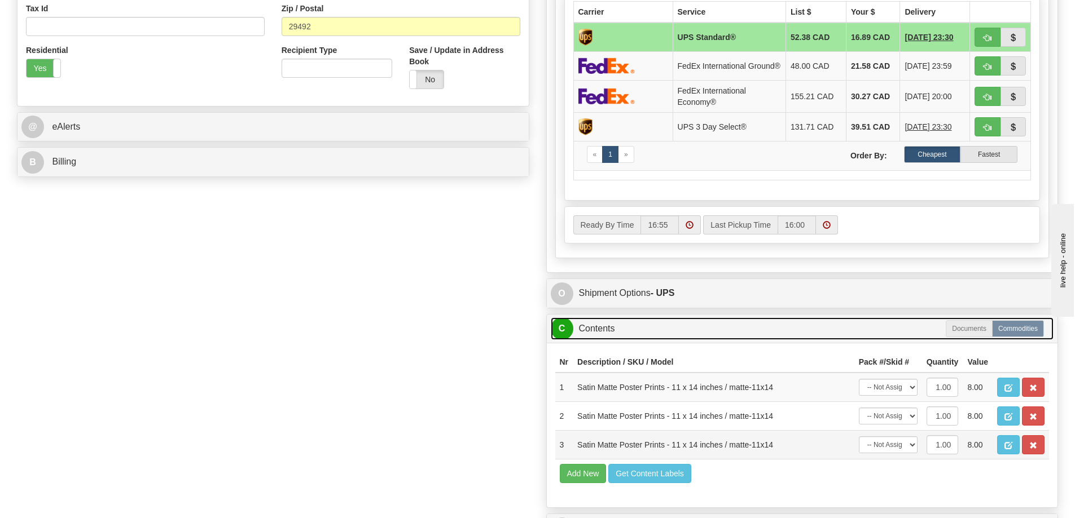
scroll to position [508, 0]
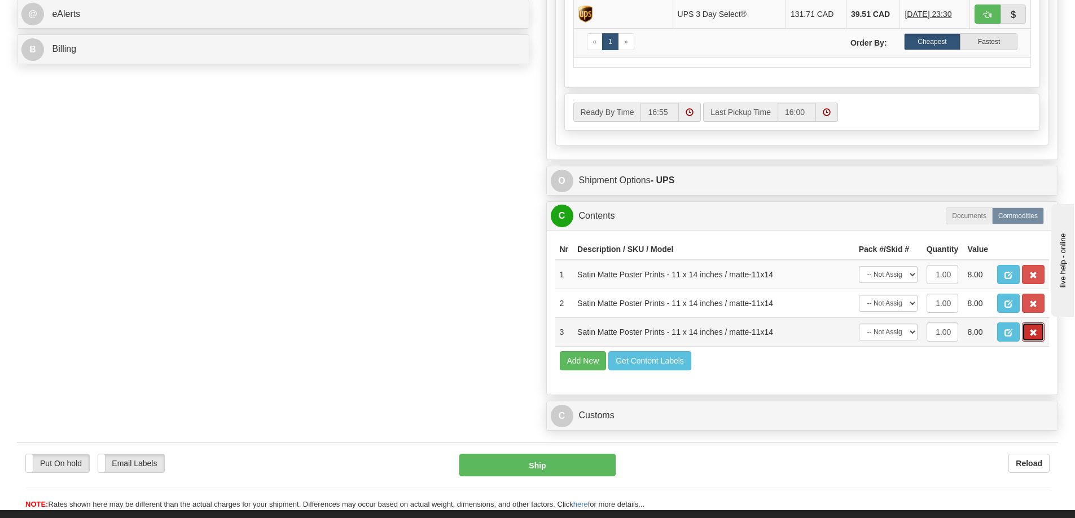
click at [1033, 333] on button "button" at bounding box center [1032, 332] width 23 height 19
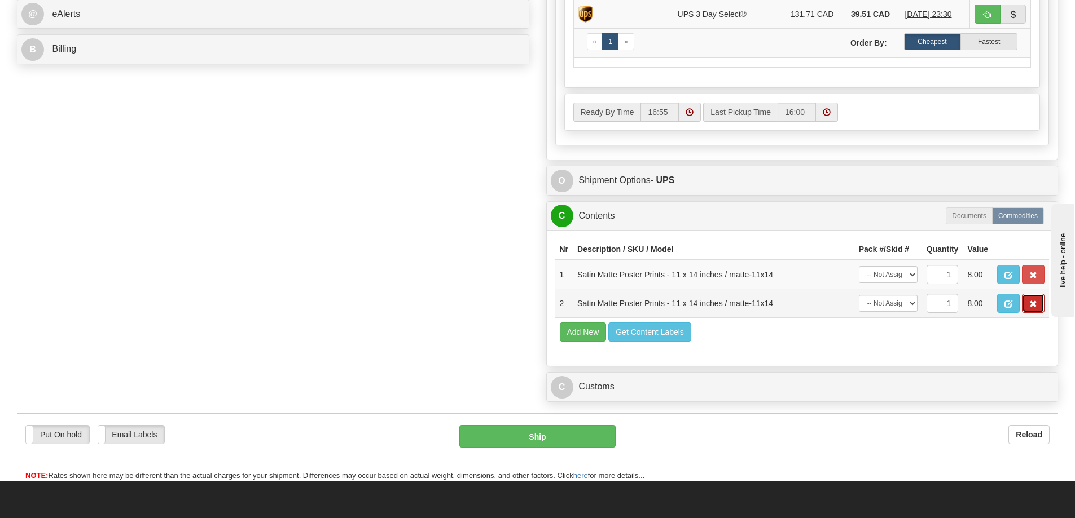
click at [1032, 308] on span "button" at bounding box center [1033, 304] width 8 height 7
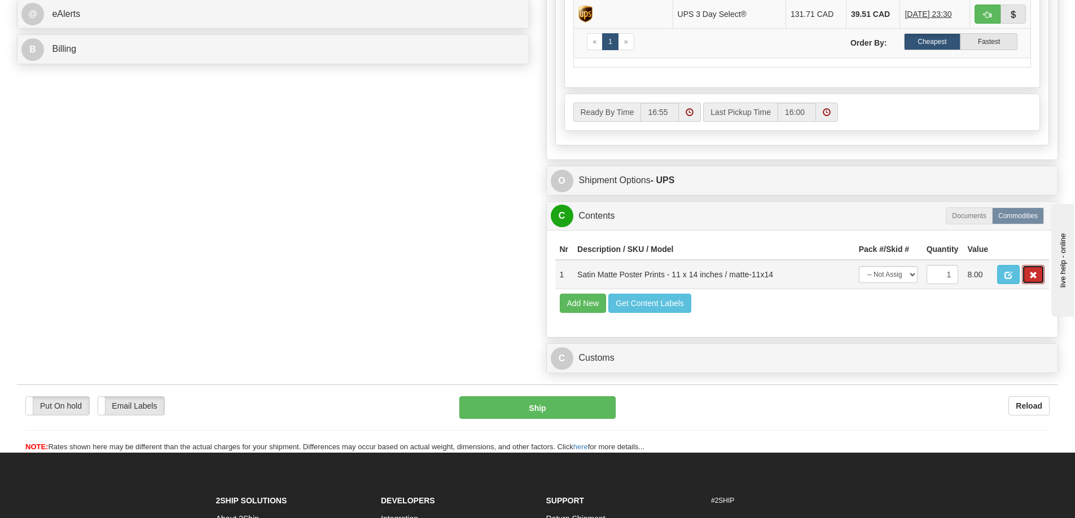
click at [1034, 279] on span "button" at bounding box center [1033, 275] width 8 height 7
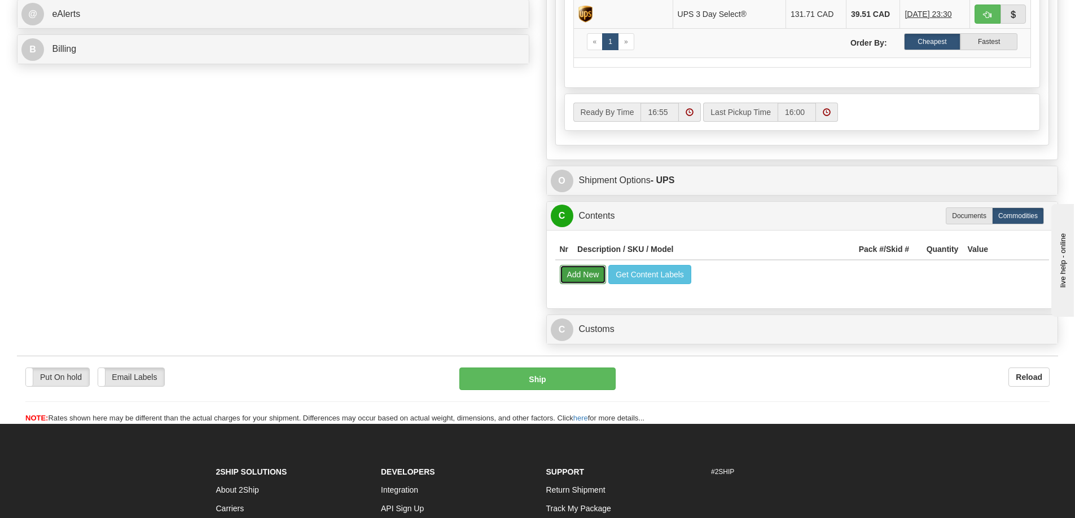
click at [584, 283] on button "Add New" at bounding box center [583, 274] width 47 height 19
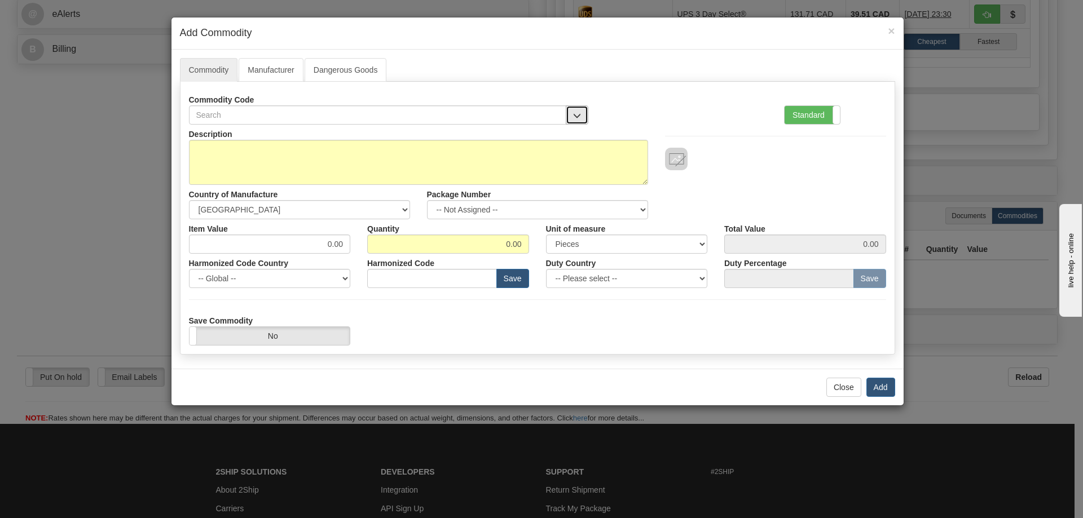
click at [579, 109] on button "button" at bounding box center [577, 114] width 23 height 19
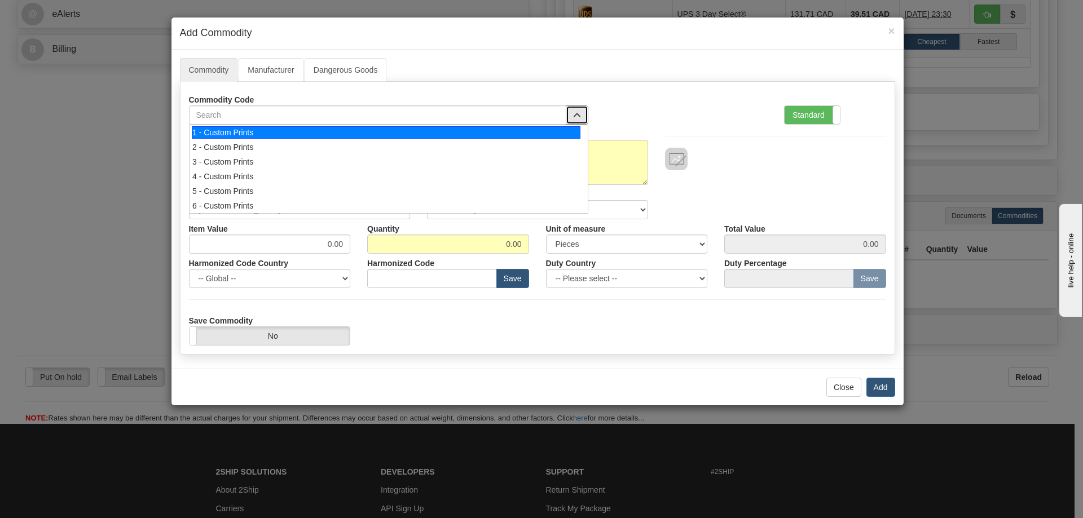
click at [563, 133] on div "1 - Custom Prints" at bounding box center [386, 132] width 389 height 12
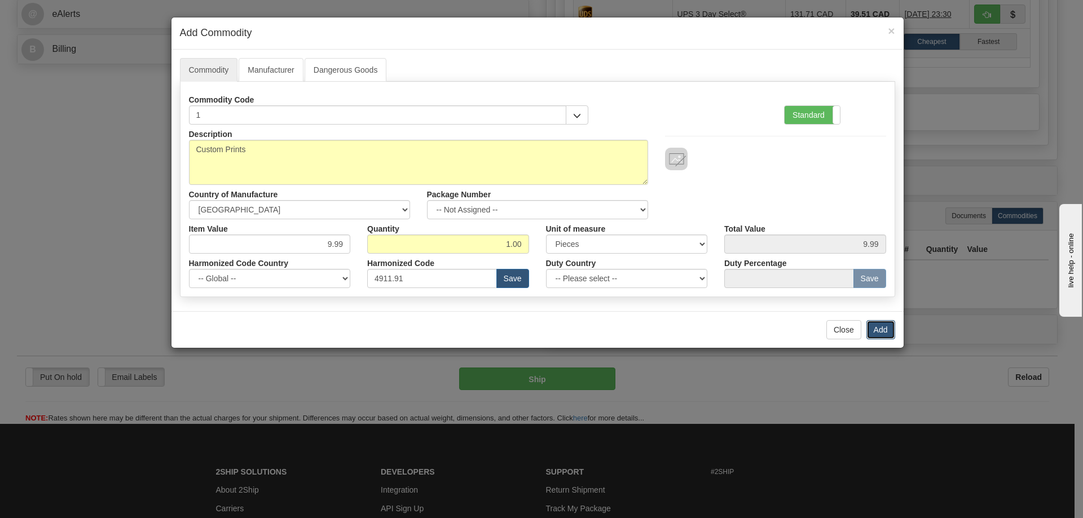
click at [880, 327] on button "Add" at bounding box center [880, 329] width 29 height 19
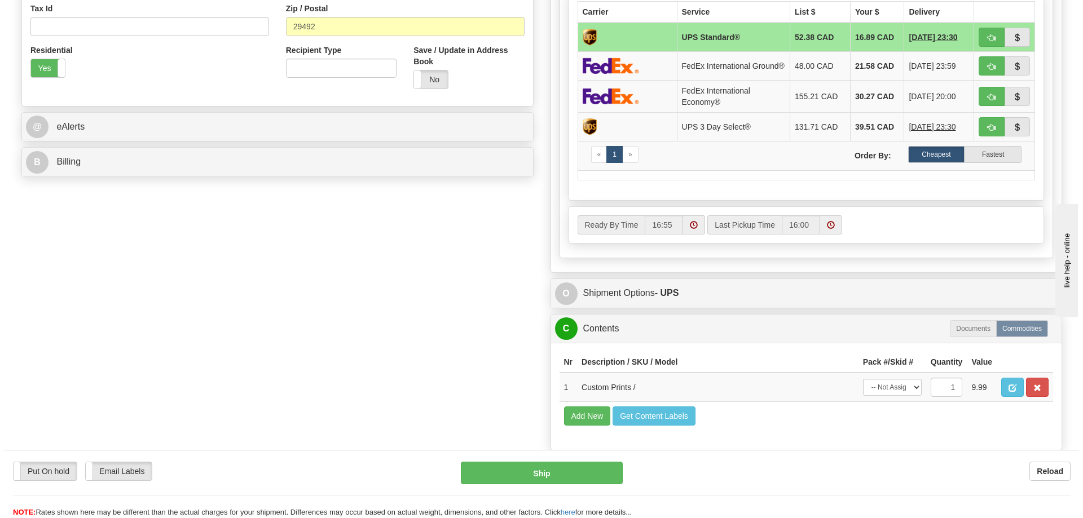
scroll to position [226, 0]
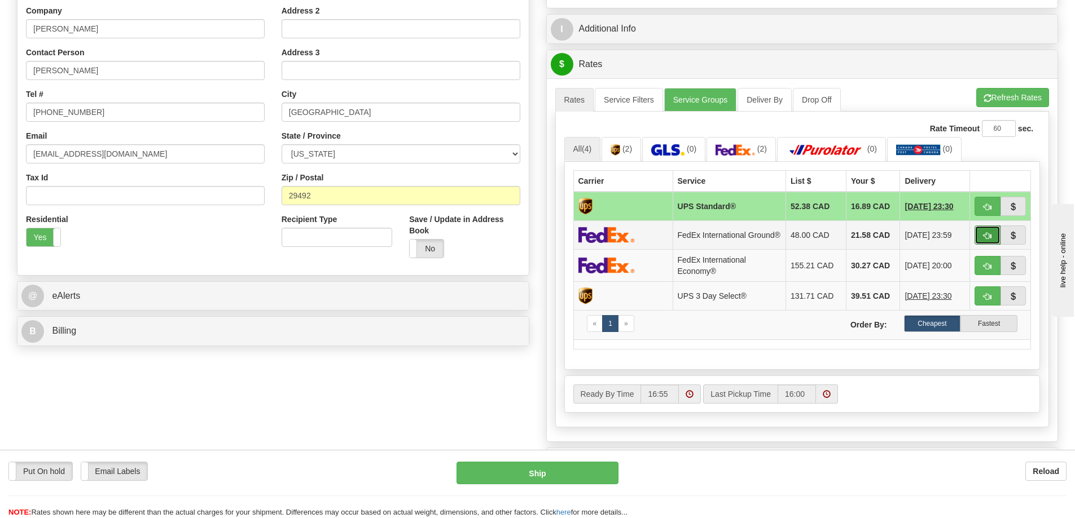
click at [986, 231] on button "button" at bounding box center [987, 235] width 26 height 19
type input "92"
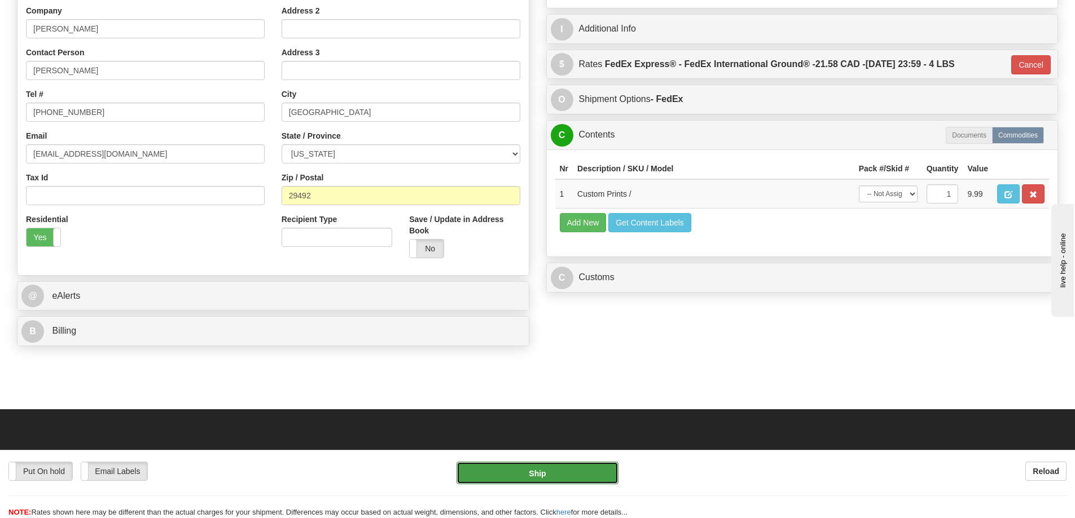
click at [573, 469] on button "Ship" at bounding box center [537, 473] width 162 height 23
